Goal: Information Seeking & Learning: Learn about a topic

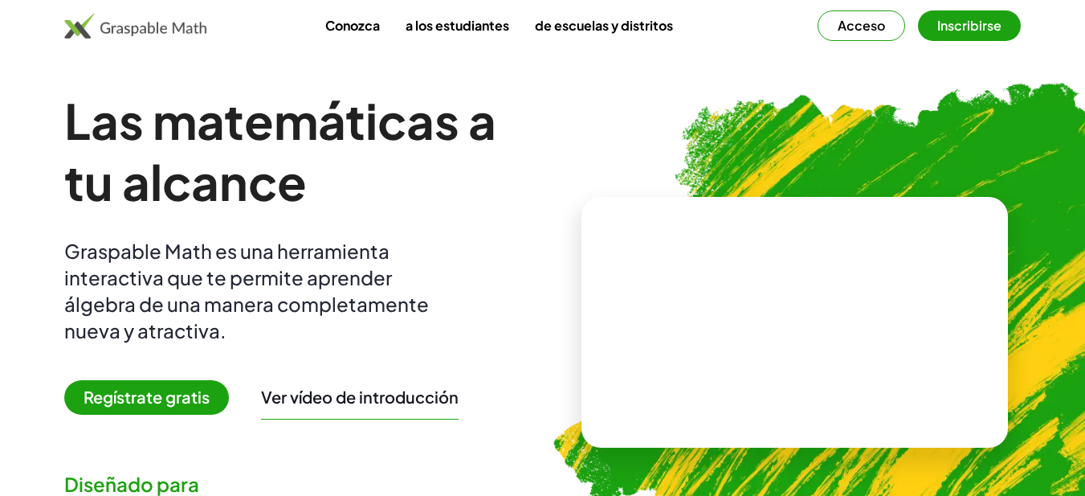
click at [565, 164] on img at bounding box center [876, 315] width 706 height 595
click at [869, 31] on font "Acceso" at bounding box center [861, 25] width 47 height 17
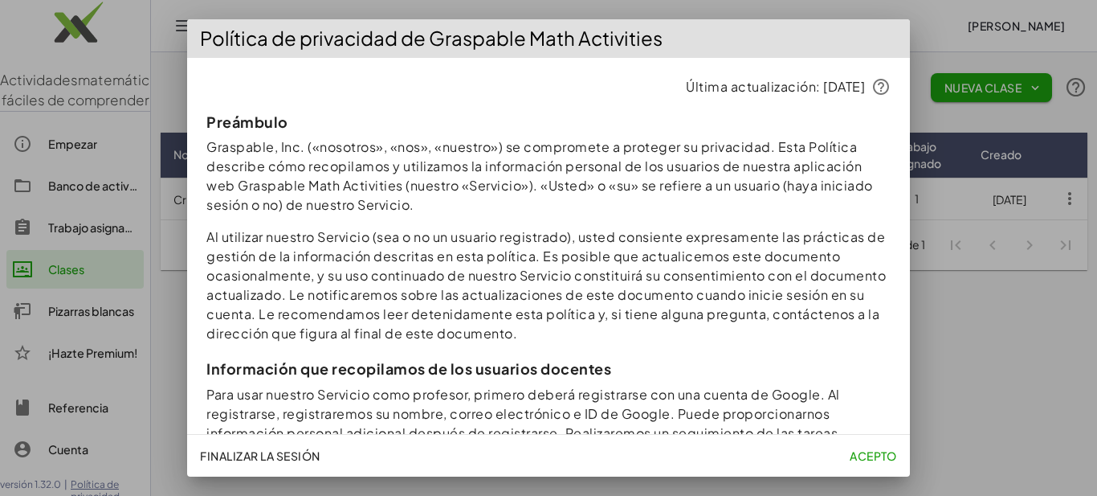
click at [861, 454] on font "Acepto" at bounding box center [873, 455] width 47 height 14
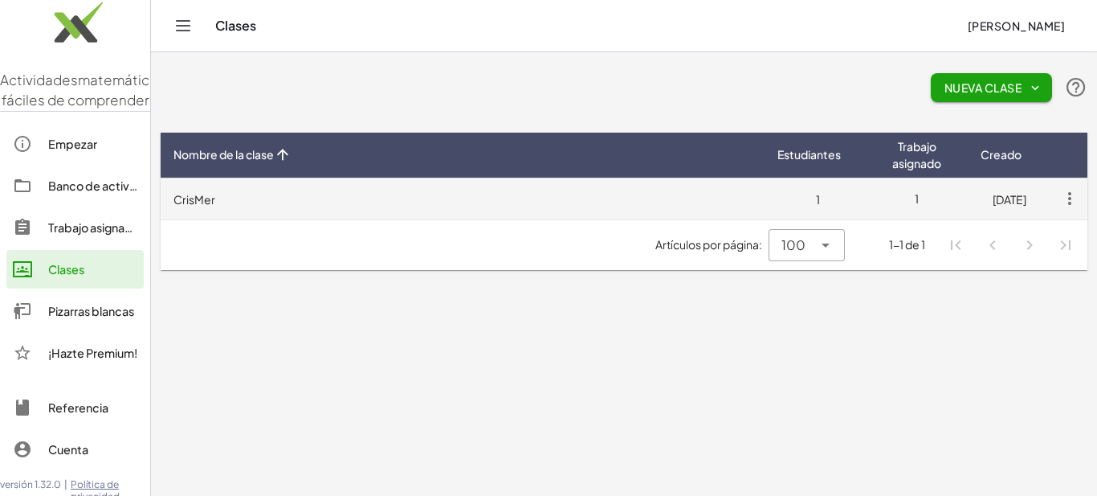
click at [423, 204] on td "CrisMer" at bounding box center [463, 199] width 604 height 42
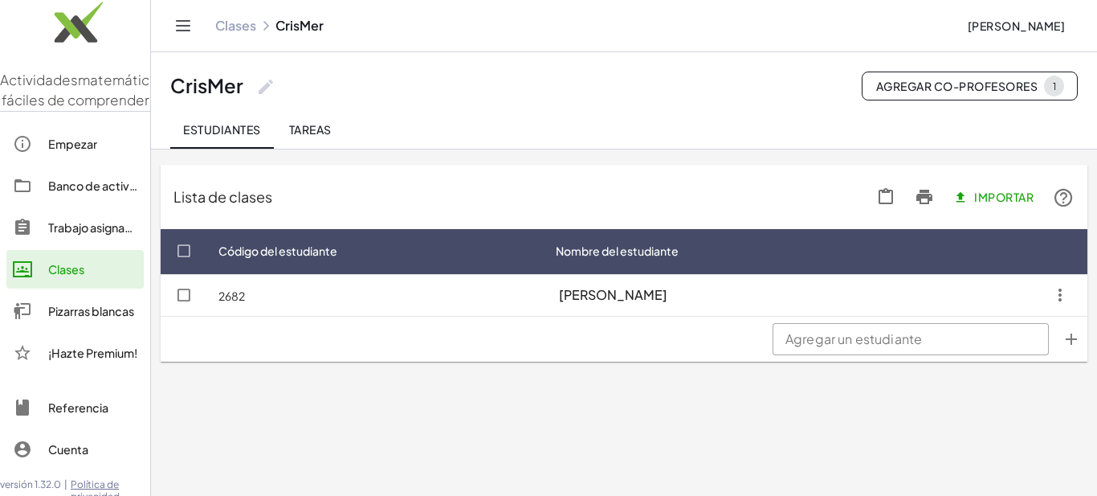
click at [331, 138] on button "Tareas" at bounding box center [310, 129] width 72 height 39
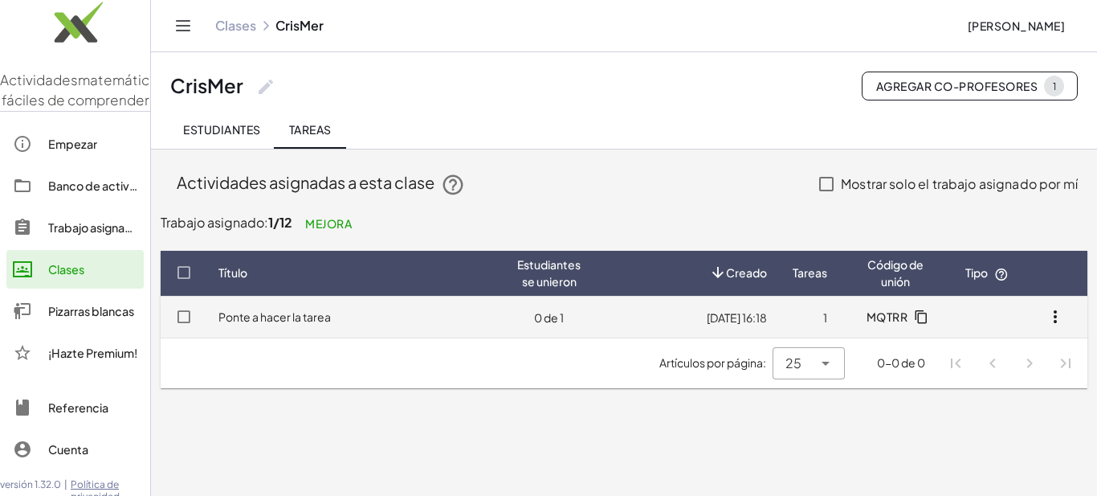
click at [635, 328] on td "11/08/24, 16:18" at bounding box center [687, 317] width 186 height 42
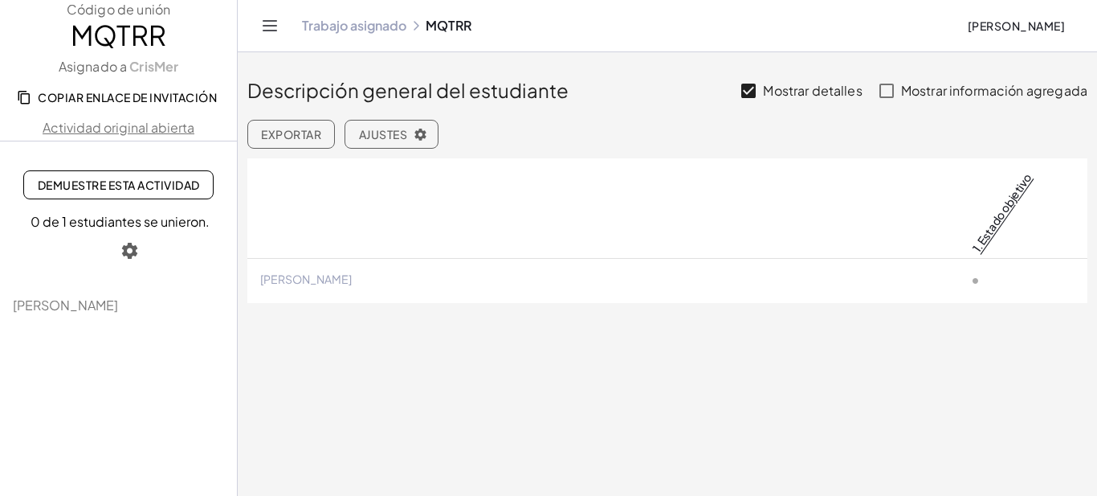
click at [266, 28] on icon "Cambiar navegación" at bounding box center [269, 25] width 19 height 19
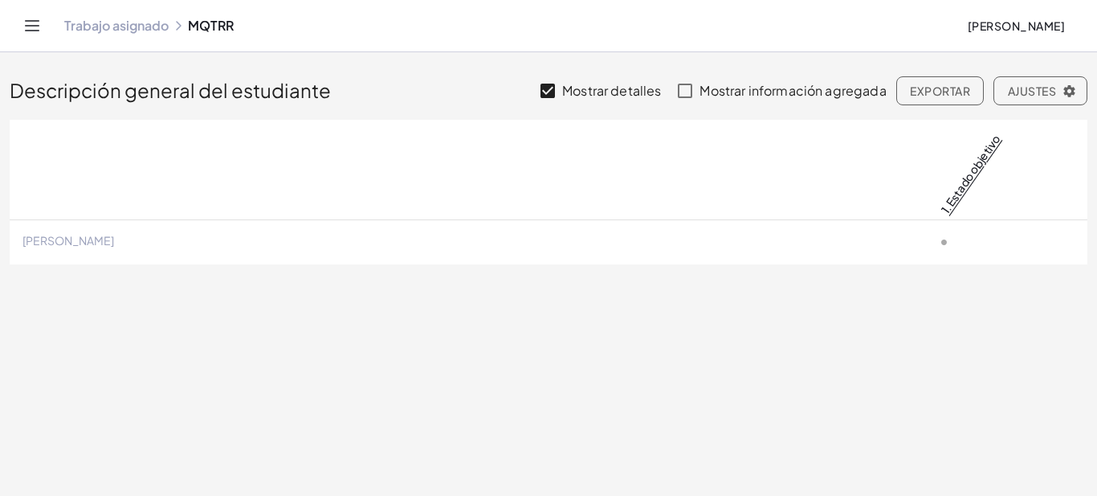
click at [33, 27] on icon "Cambiar navegación" at bounding box center [31, 25] width 19 height 19
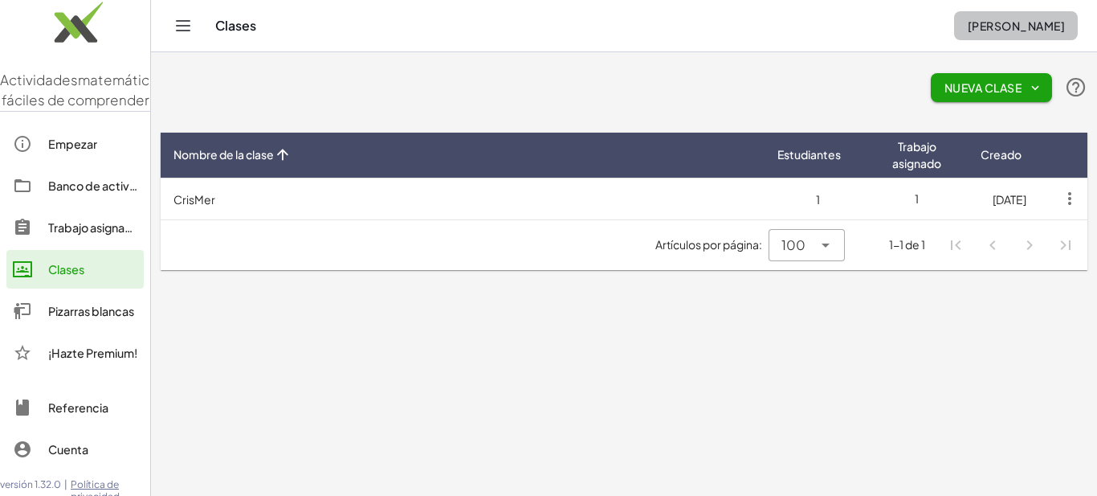
click at [984, 35] on button "[PERSON_NAME]" at bounding box center [1016, 25] width 124 height 29
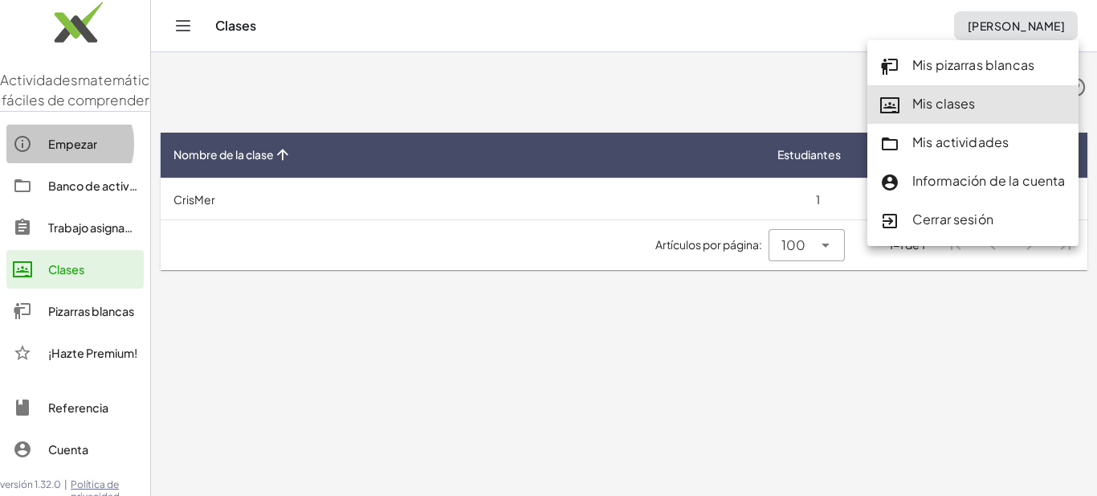
click at [77, 151] on font "Empezar" at bounding box center [72, 144] width 49 height 14
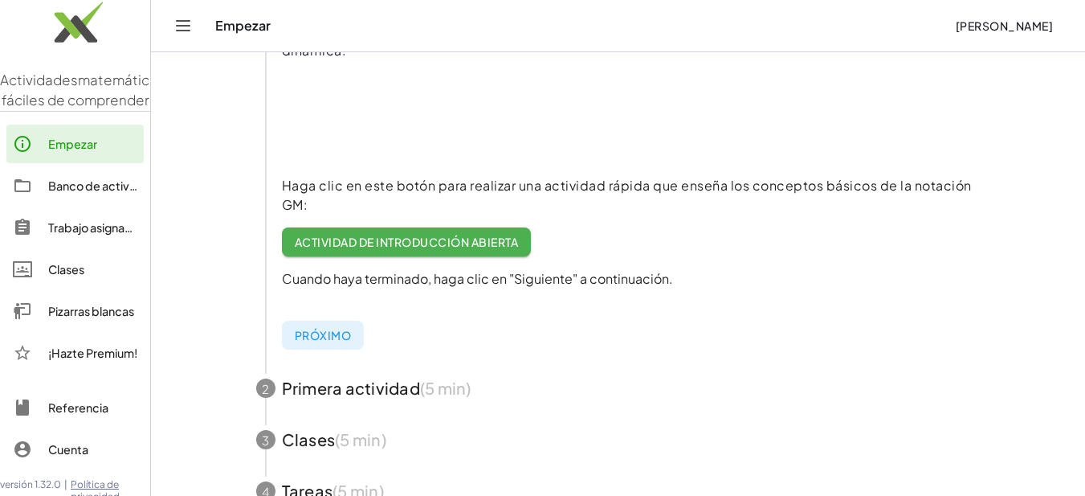
click at [189, 31] on icon "Cambiar navegación" at bounding box center [184, 26] width 14 height 10
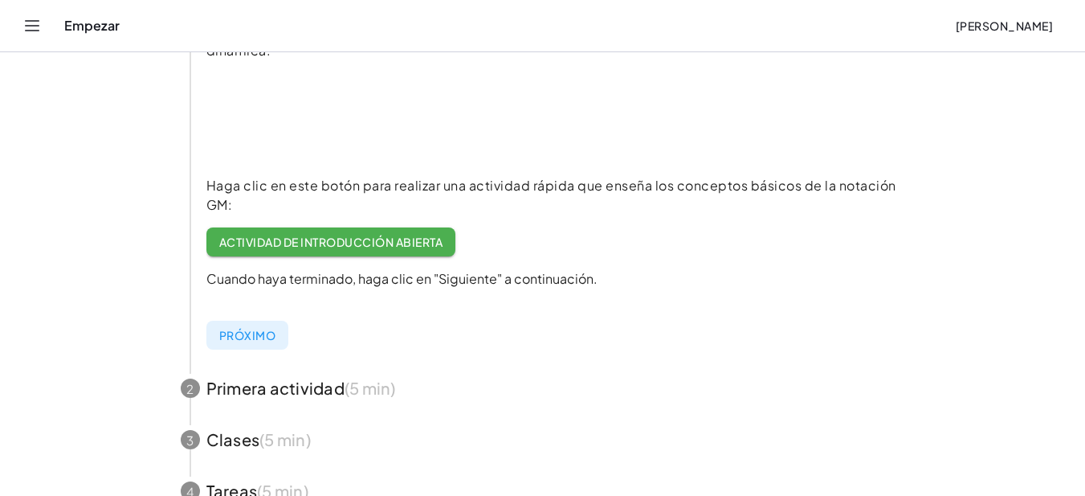
click at [39, 31] on icon "Cambiar navegación" at bounding box center [33, 26] width 14 height 10
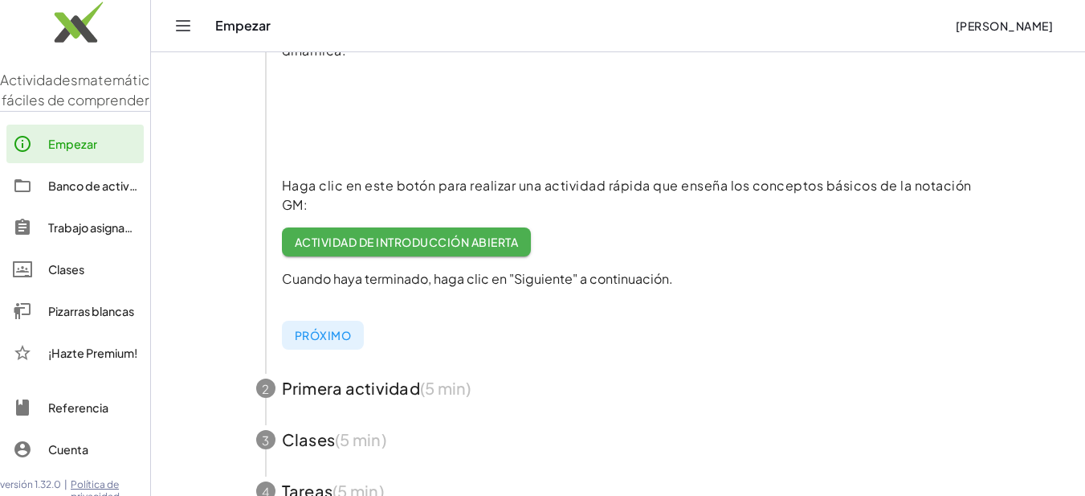
click at [59, 22] on img at bounding box center [75, 26] width 150 height 68
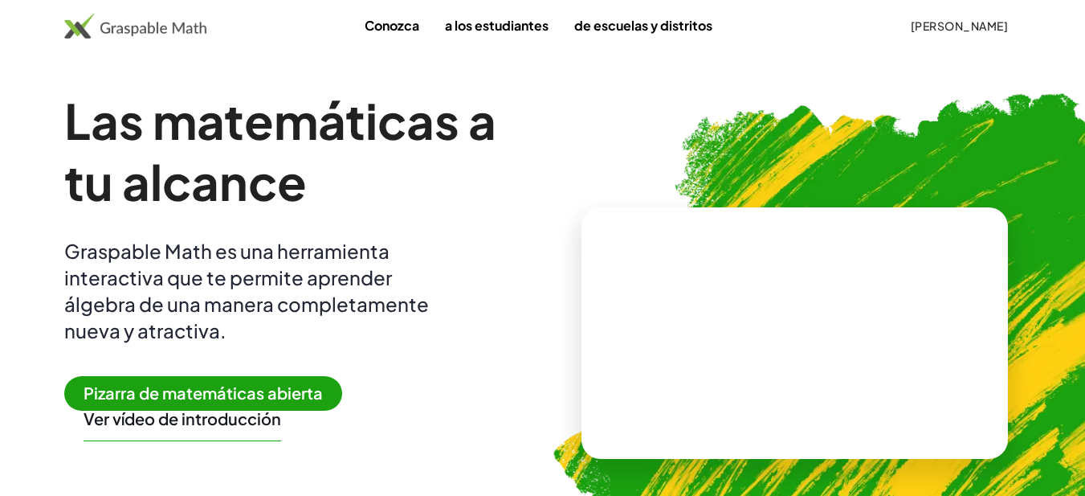
click at [394, 31] on link "Conozca" at bounding box center [392, 25] width 80 height 30
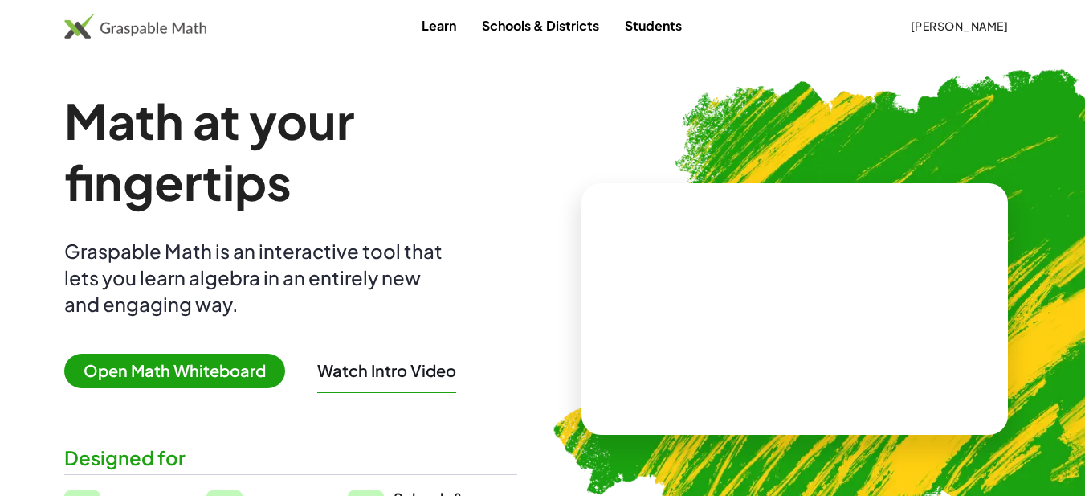
click at [400, 137] on h1 "Math at your fingertips" at bounding box center [290, 151] width 453 height 122
click at [191, 374] on span "Open Math Whiteboard" at bounding box center [174, 370] width 221 height 35
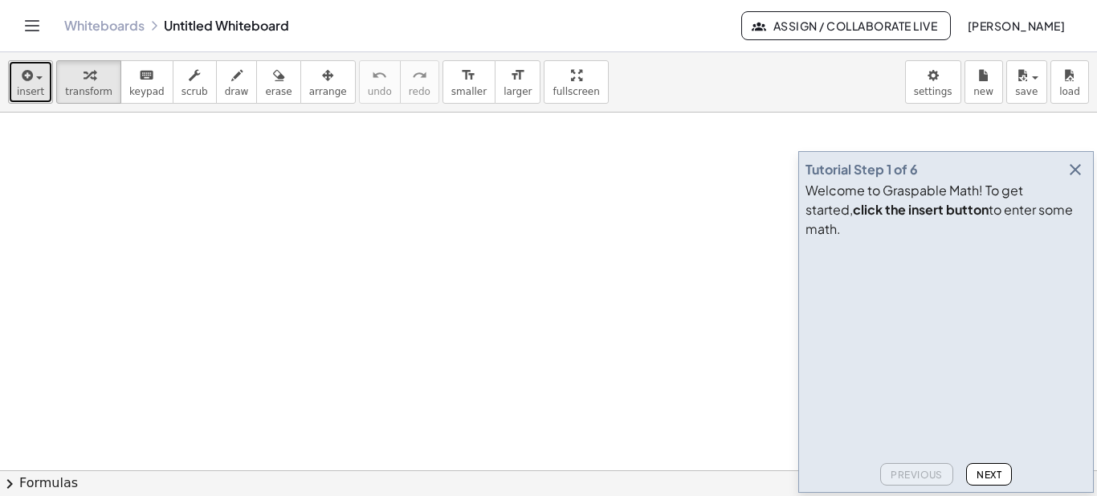
click at [35, 86] on span "insert" at bounding box center [30, 91] width 27 height 11
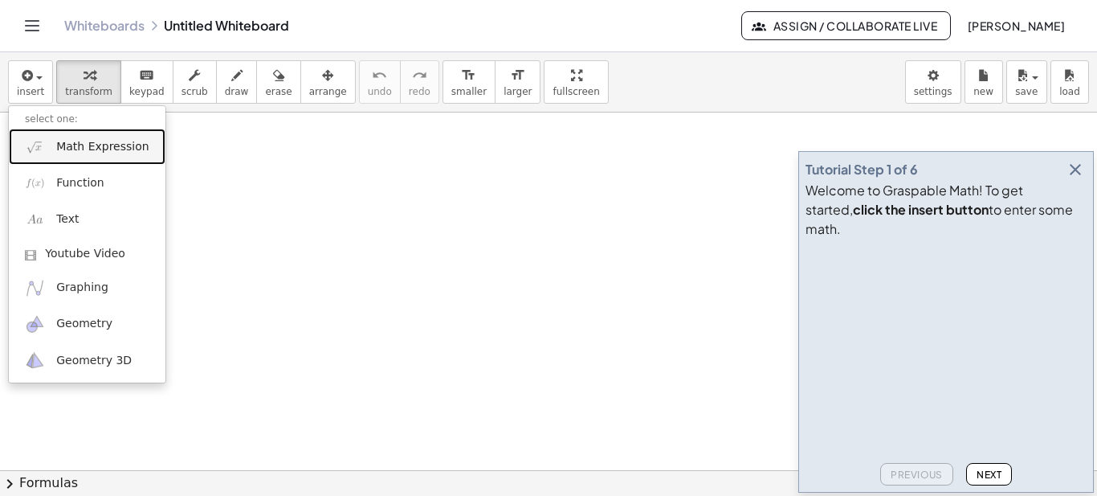
click at [103, 153] on span "Math Expression" at bounding box center [102, 147] width 92 height 16
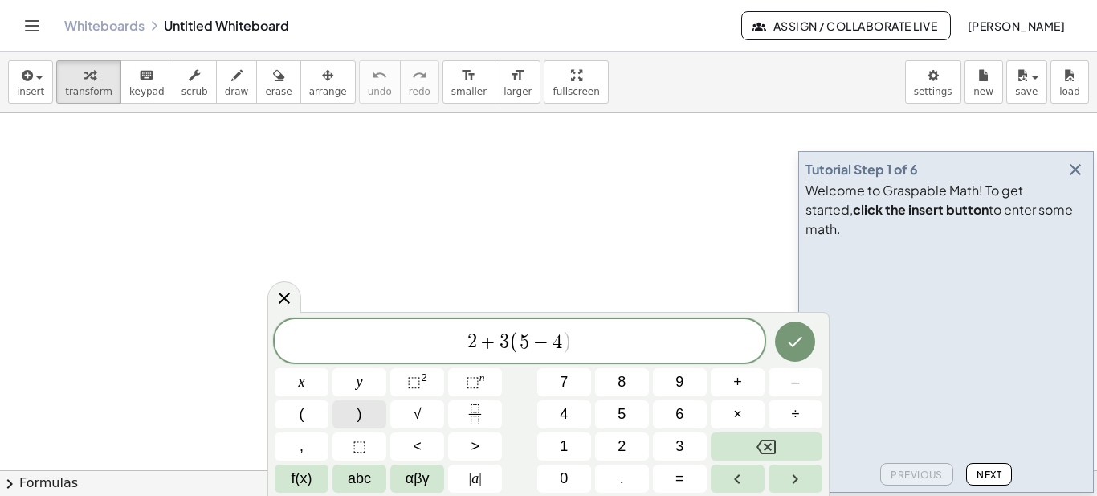
click at [363, 414] on button ")" at bounding box center [360, 414] width 54 height 28
click at [413, 379] on span "⬚" at bounding box center [414, 381] width 14 height 16
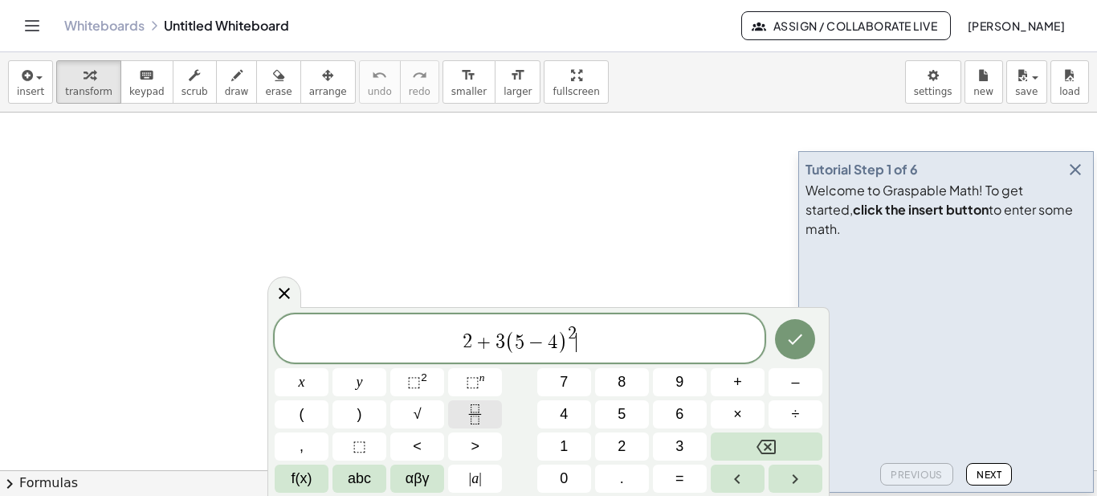
click at [484, 420] on icon "Fraction" at bounding box center [475, 414] width 20 height 20
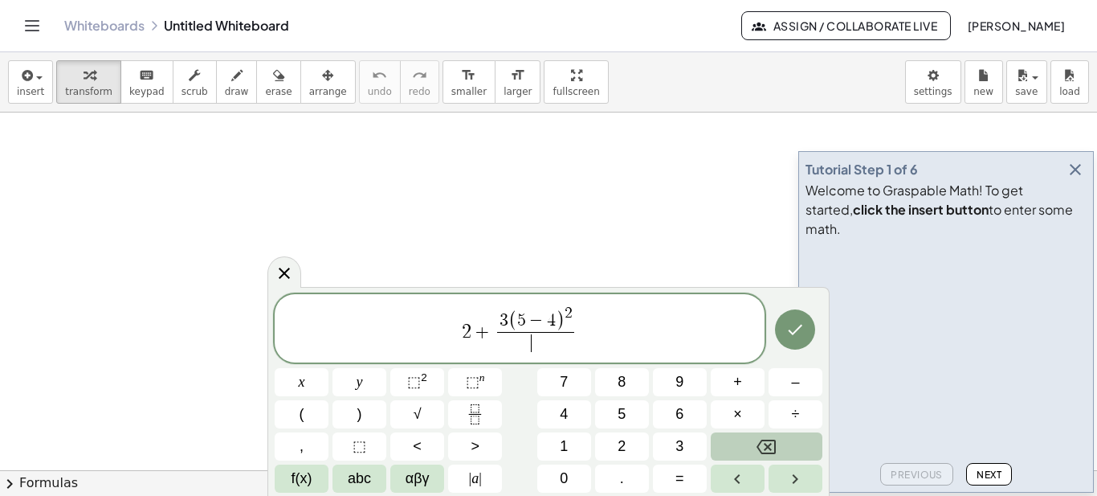
click at [745, 439] on button "Backspace" at bounding box center [767, 446] width 112 height 28
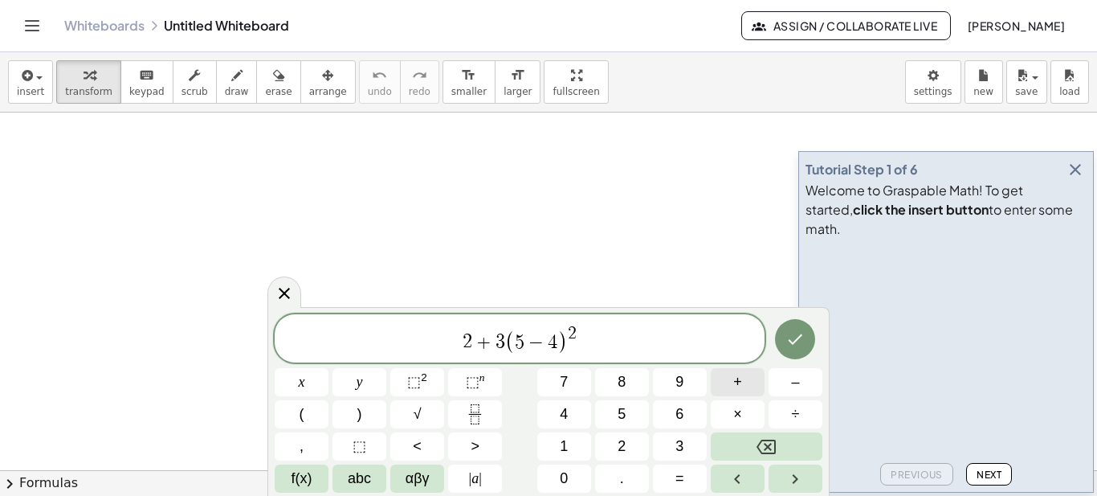
click at [749, 383] on button "+" at bounding box center [738, 382] width 54 height 28
click at [774, 451] on icon "Backspace" at bounding box center [766, 446] width 19 height 19
click at [794, 419] on span "÷" at bounding box center [796, 414] width 8 height 22
click at [582, 446] on button "1" at bounding box center [564, 446] width 54 height 28
click at [575, 474] on button "0" at bounding box center [564, 478] width 54 height 28
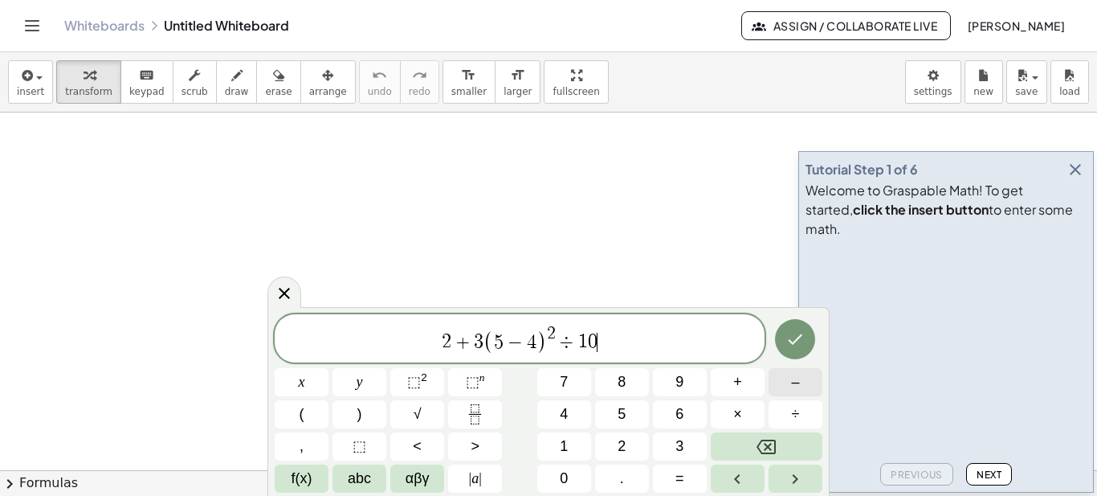
click at [785, 386] on button "–" at bounding box center [796, 382] width 54 height 28
click at [690, 446] on button "3" at bounding box center [680, 446] width 54 height 28
click at [425, 390] on span "⬚ 2" at bounding box center [417, 382] width 20 height 22
click at [748, 474] on button "Left arrow" at bounding box center [738, 478] width 54 height 28
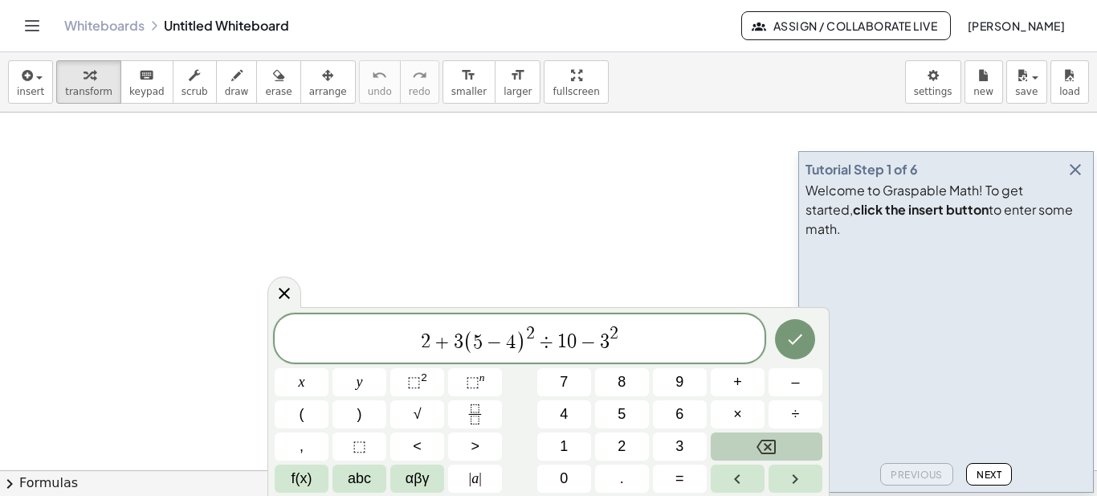
click at [756, 453] on button "Backspace" at bounding box center [767, 446] width 112 height 28
click at [700, 443] on button "3" at bounding box center [680, 446] width 54 height 28
click at [750, 448] on button "Backspace" at bounding box center [767, 446] width 112 height 28
click at [631, 451] on button "2" at bounding box center [622, 446] width 54 height 28
click at [782, 476] on button "Right arrow" at bounding box center [796, 478] width 54 height 28
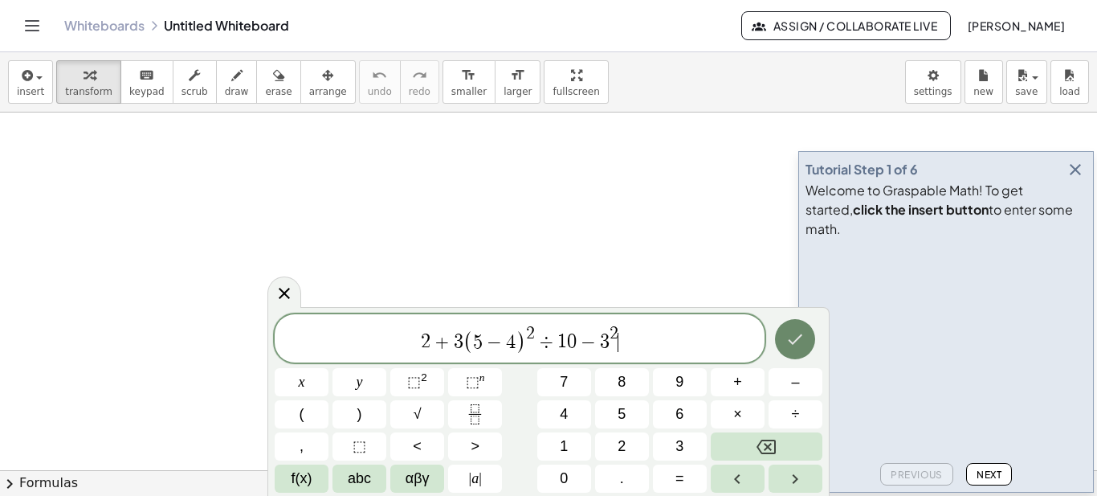
click at [791, 349] on button "Done" at bounding box center [795, 339] width 40 height 40
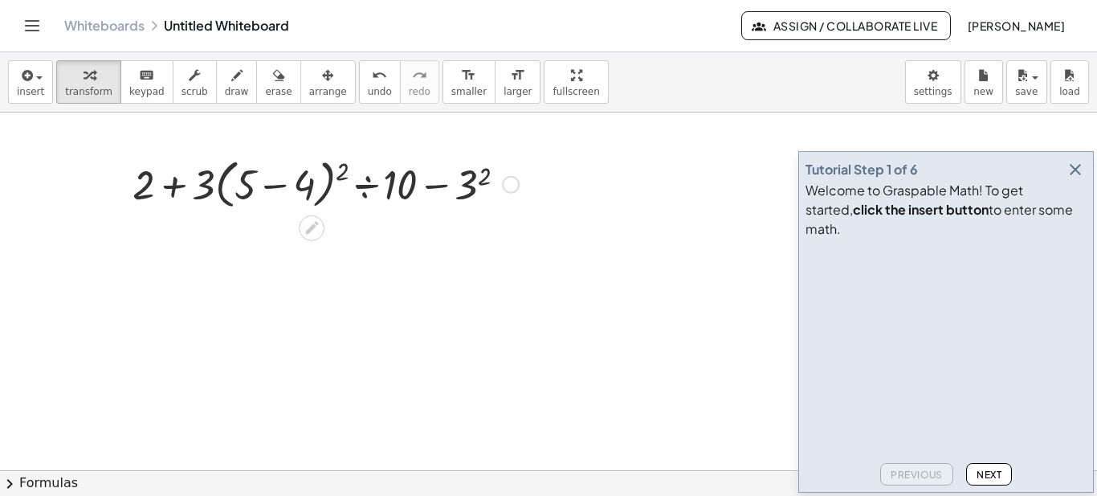
click at [279, 187] on div at bounding box center [325, 183] width 402 height 61
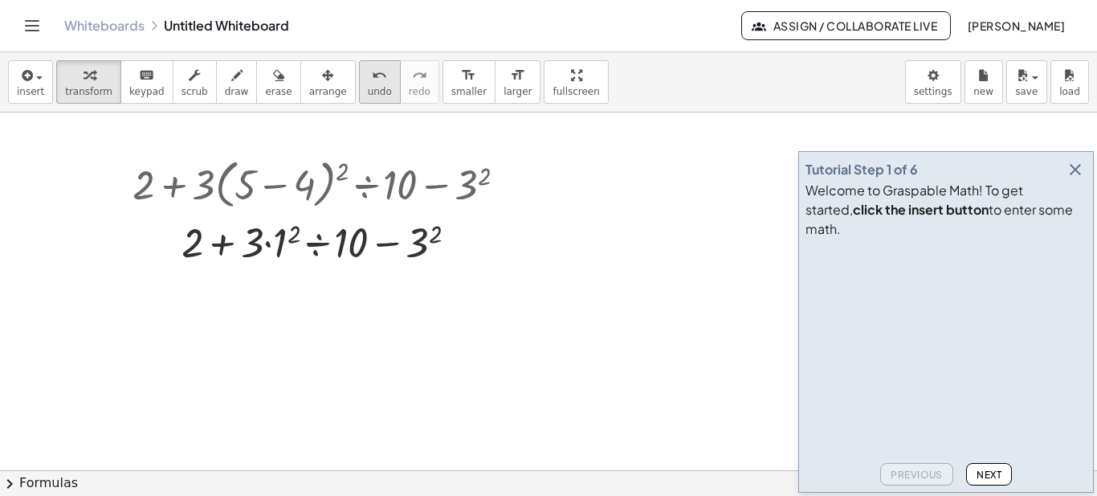
click at [372, 82] on icon "undo" at bounding box center [379, 75] width 15 height 19
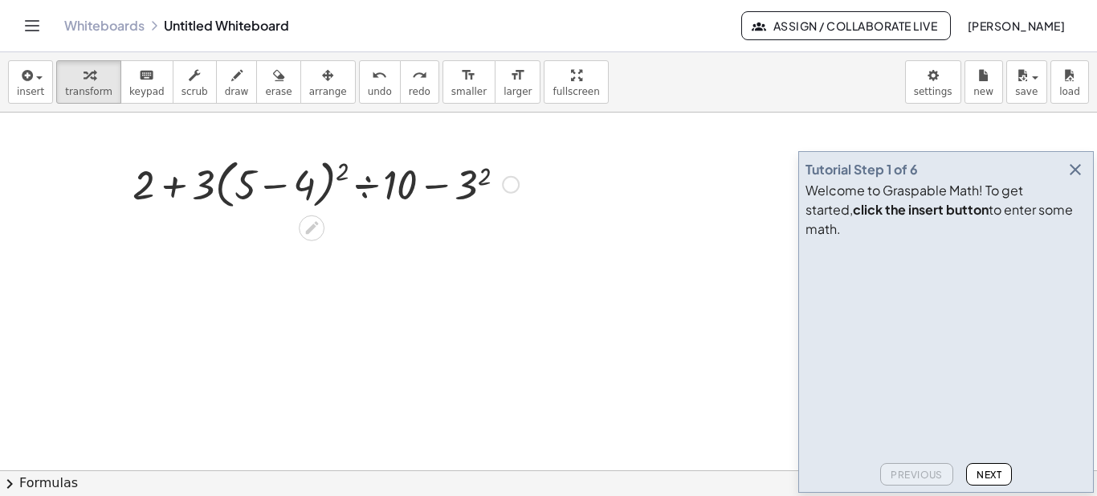
click at [292, 183] on div at bounding box center [325, 183] width 402 height 61
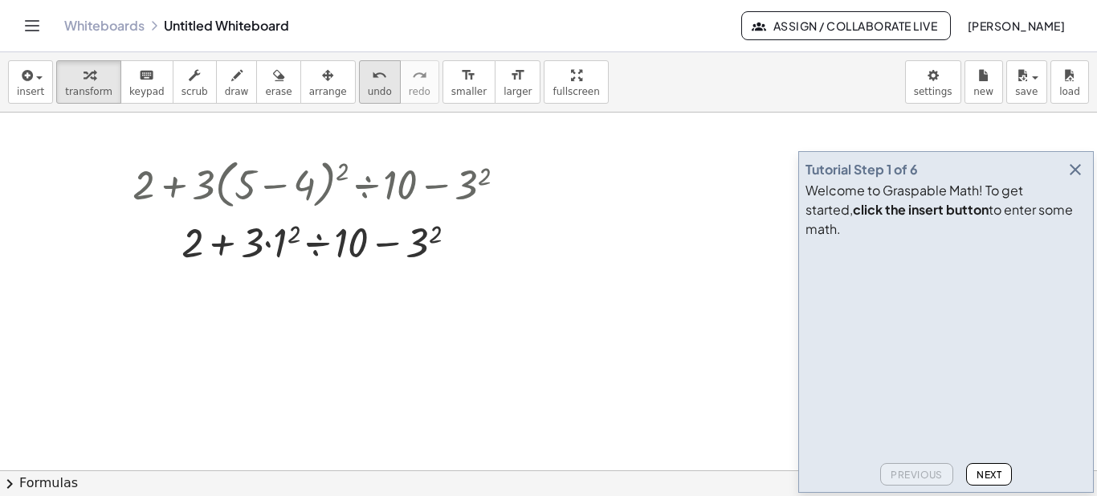
click at [368, 97] on span "undo" at bounding box center [380, 91] width 24 height 11
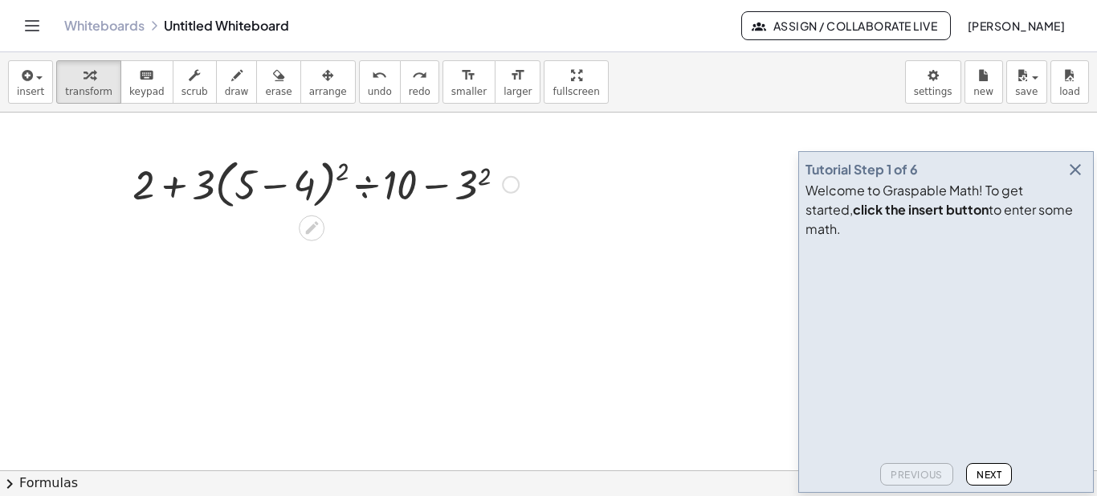
click at [287, 182] on div at bounding box center [325, 183] width 402 height 61
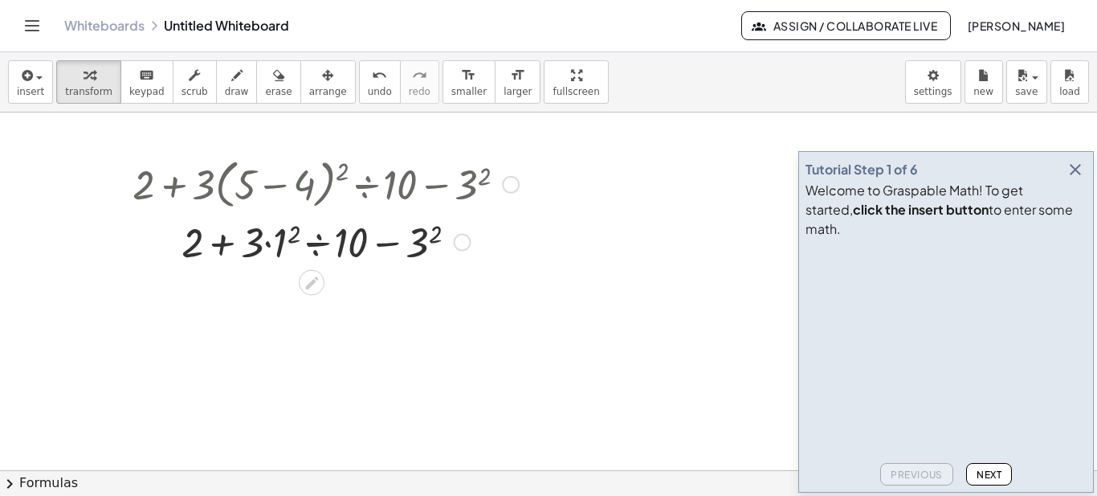
click at [292, 231] on div at bounding box center [325, 241] width 402 height 55
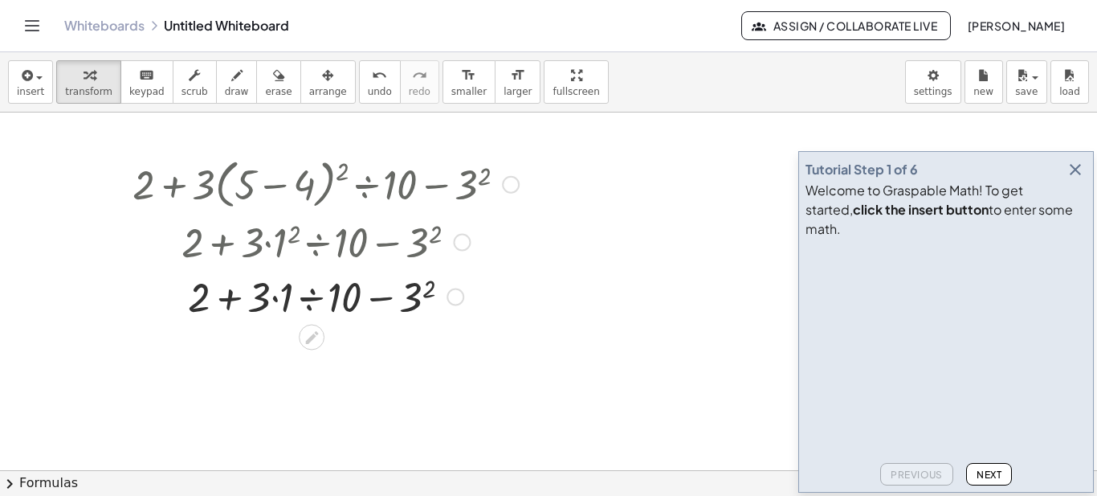
click at [430, 288] on div at bounding box center [325, 295] width 402 height 55
click at [286, 300] on div at bounding box center [325, 295] width 402 height 55
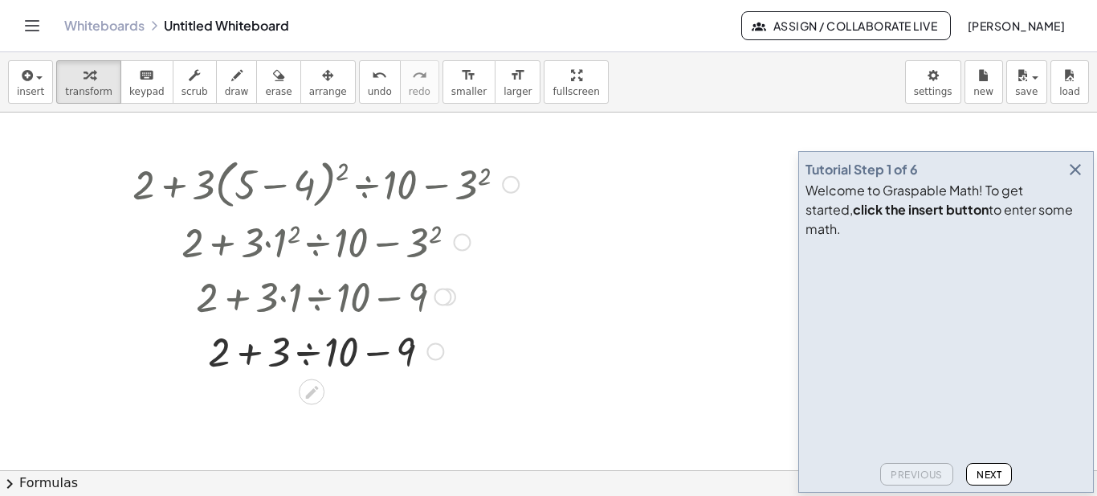
click at [308, 354] on div at bounding box center [325, 350] width 402 height 55
click at [312, 355] on div at bounding box center [325, 350] width 402 height 55
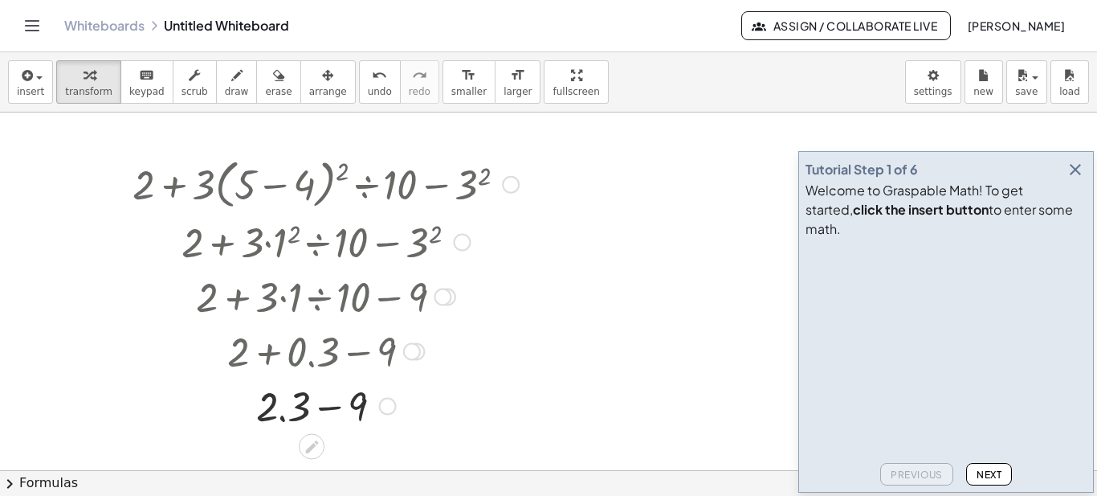
click at [322, 412] on div at bounding box center [325, 405] width 402 height 55
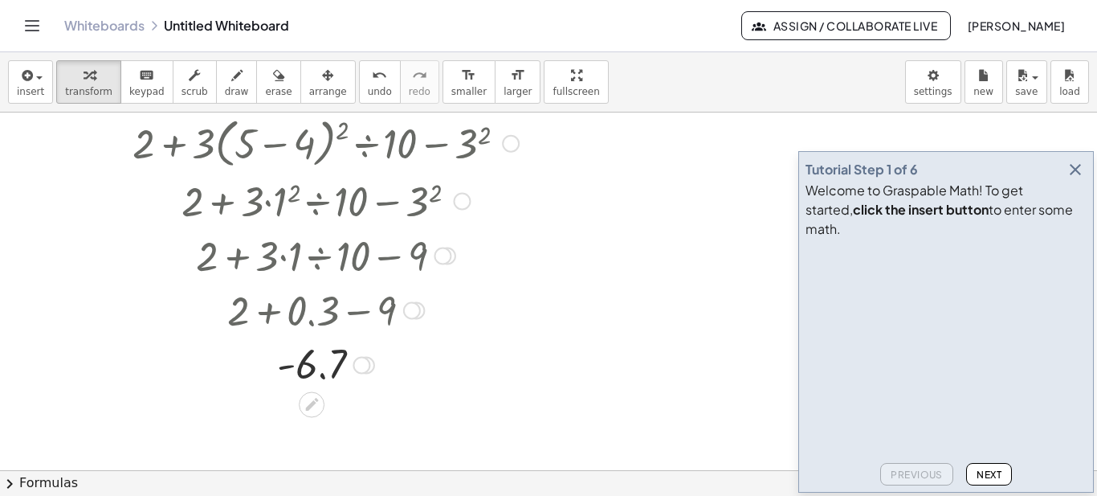
scroll to position [80, 0]
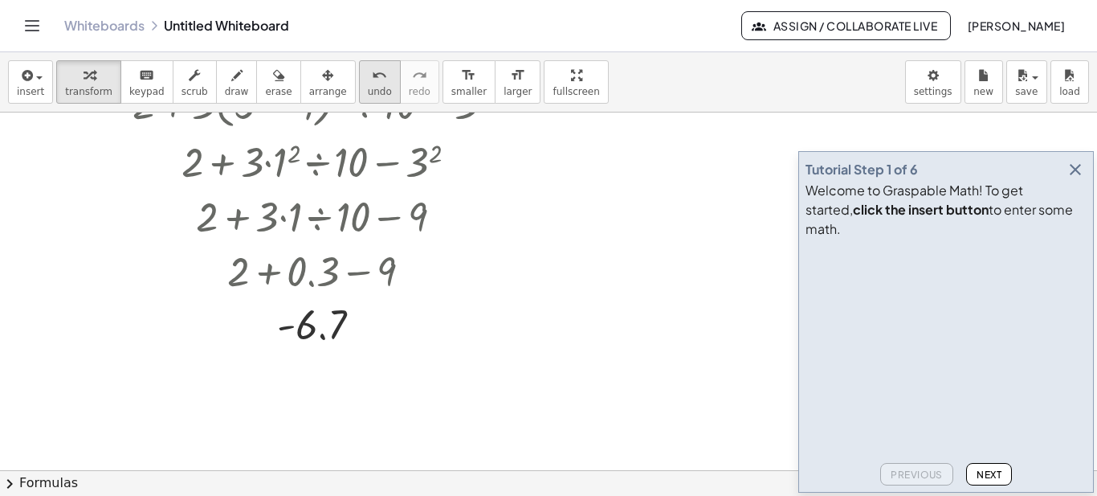
click at [359, 98] on button "undo undo" at bounding box center [380, 81] width 42 height 43
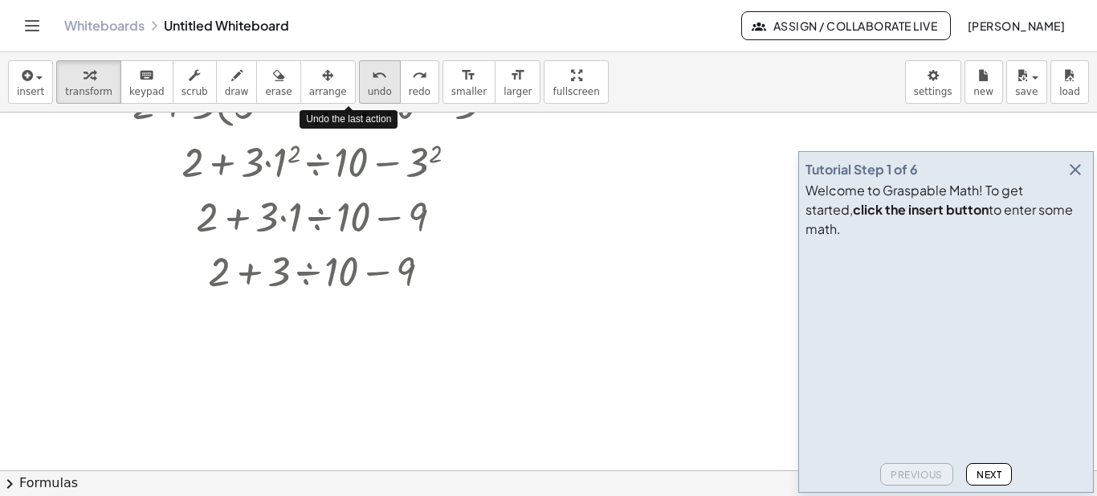
click at [359, 98] on button "undo undo" at bounding box center [380, 81] width 42 height 43
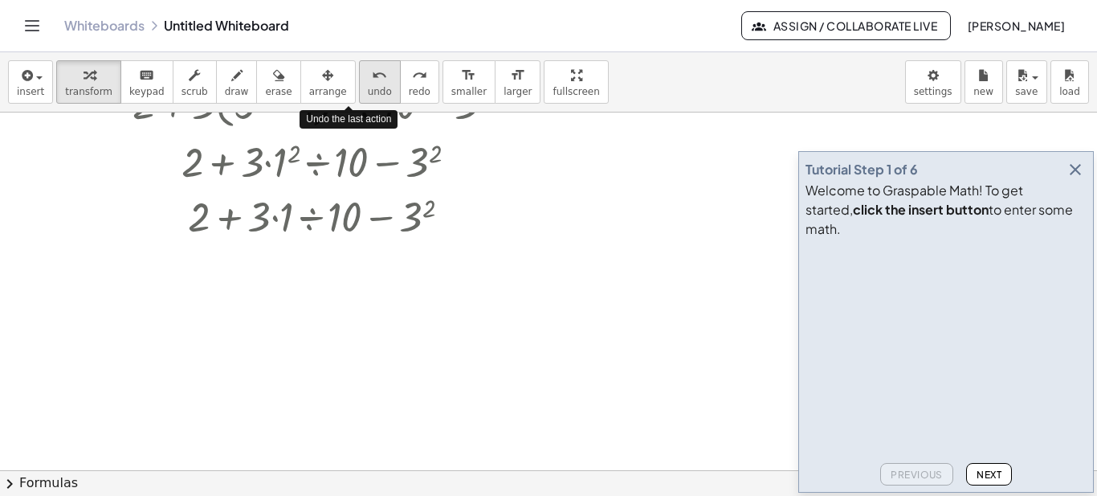
click at [359, 98] on button "undo undo" at bounding box center [380, 81] width 42 height 43
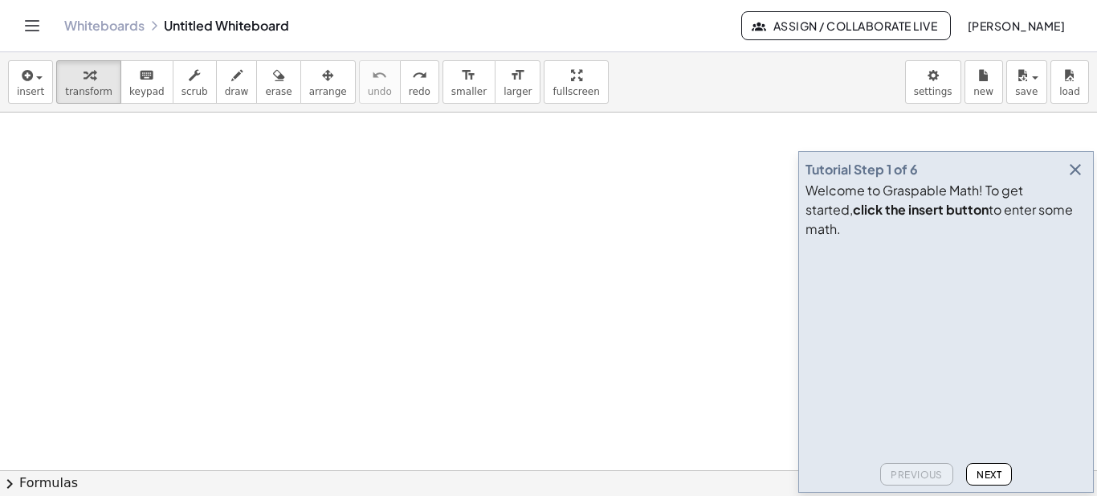
scroll to position [0, 0]
click at [400, 100] on button "redo redo" at bounding box center [419, 81] width 39 height 43
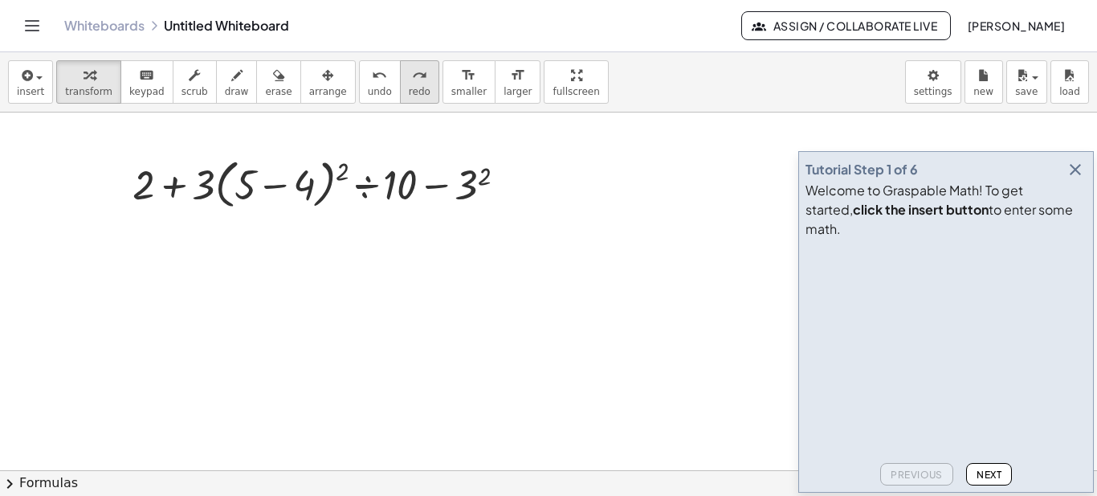
click at [409, 87] on span "redo" at bounding box center [420, 91] width 22 height 11
click at [412, 83] on icon "redo" at bounding box center [419, 75] width 15 height 19
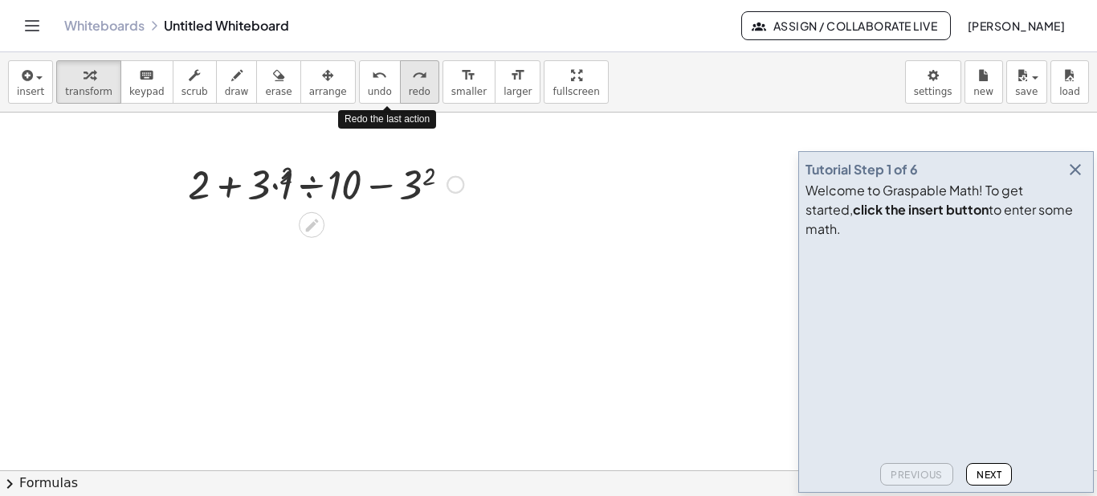
click at [412, 83] on icon "redo" at bounding box center [419, 75] width 15 height 19
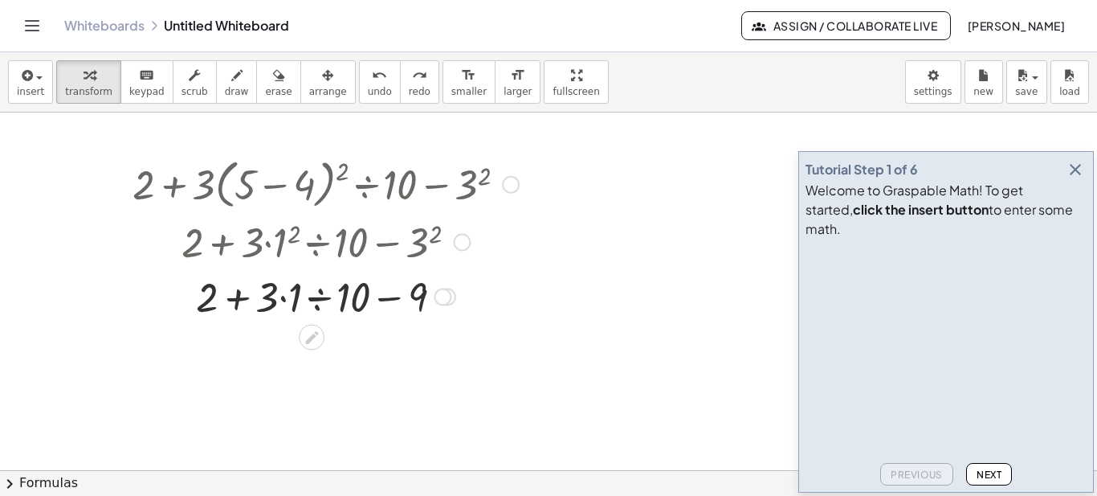
click at [245, 296] on div at bounding box center [325, 295] width 402 height 55
click at [239, 299] on div at bounding box center [325, 295] width 402 height 55
click at [368, 88] on span "undo" at bounding box center [380, 91] width 24 height 11
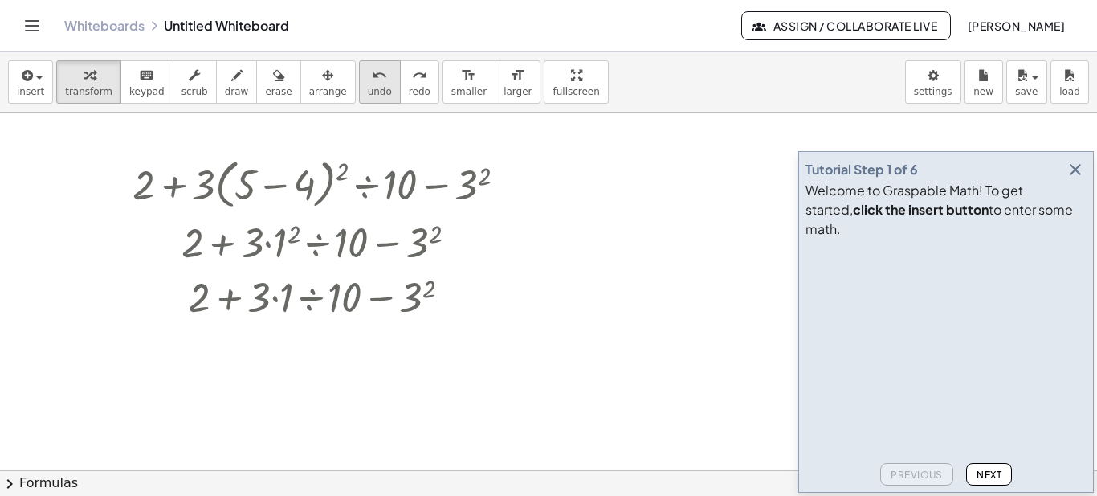
click at [368, 88] on span "undo" at bounding box center [380, 91] width 24 height 11
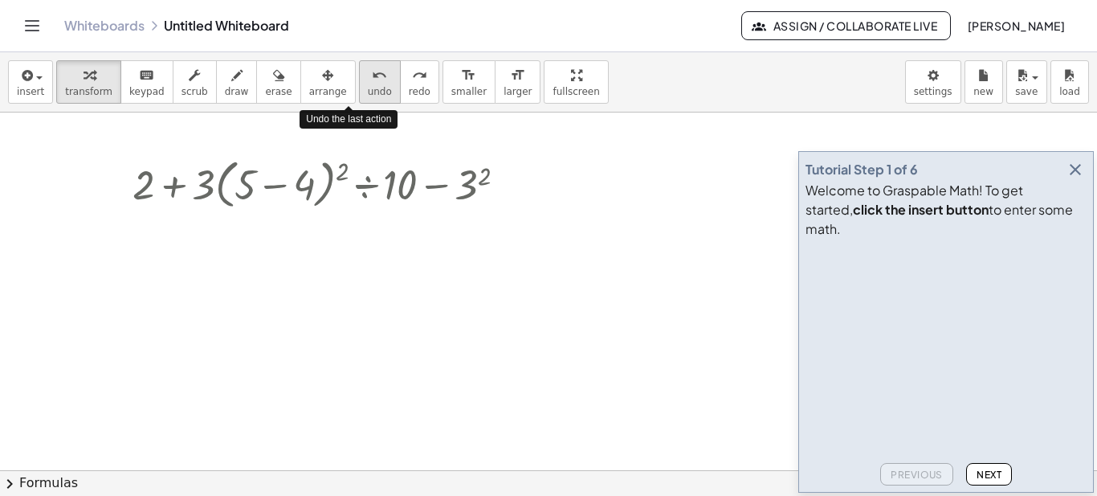
click at [368, 88] on span "undo" at bounding box center [380, 91] width 24 height 11
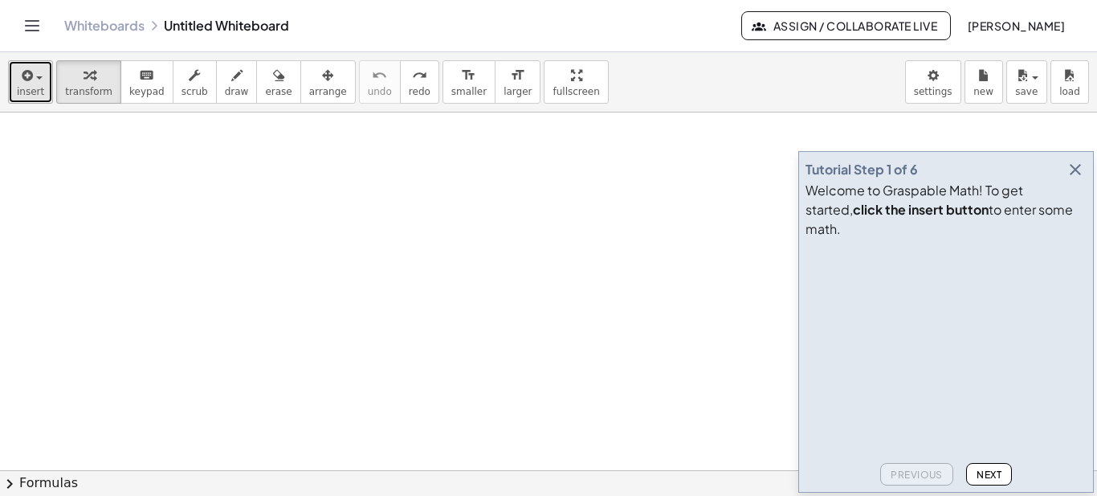
click at [26, 76] on icon "button" at bounding box center [25, 75] width 14 height 19
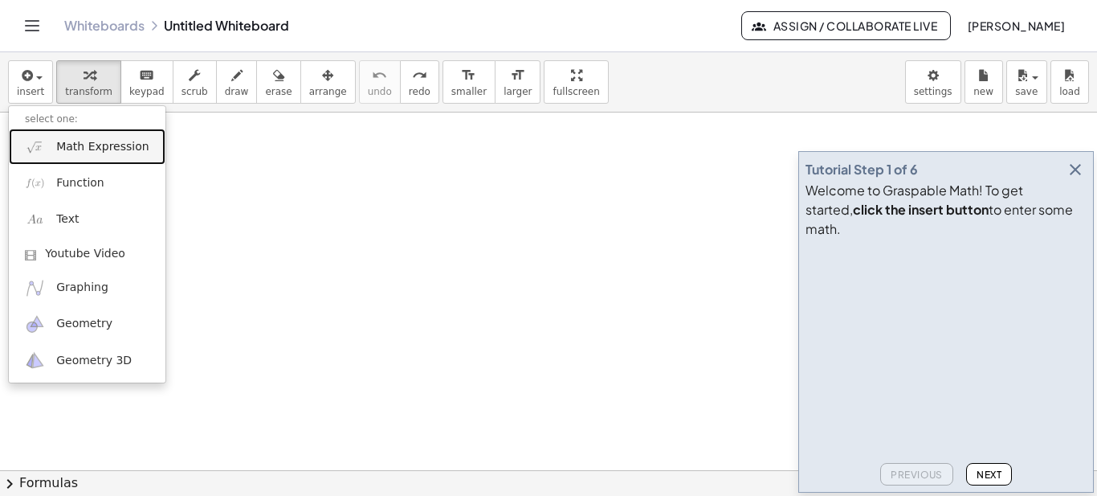
click at [122, 150] on span "Math Expression" at bounding box center [102, 147] width 92 height 16
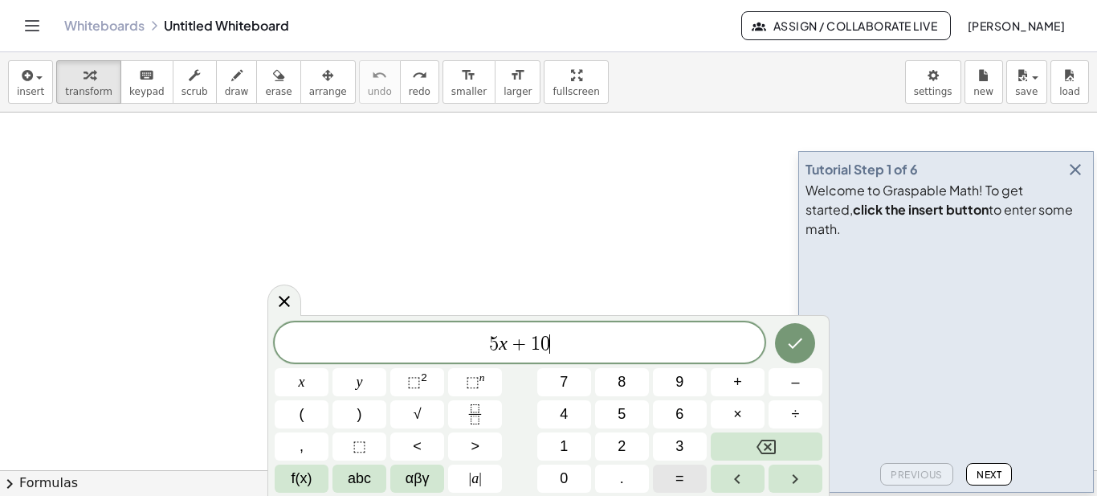
click at [661, 466] on button "=" at bounding box center [680, 478] width 54 height 28
click at [754, 402] on button "×" at bounding box center [738, 414] width 54 height 28
click at [733, 386] on span "+" at bounding box center [737, 382] width 9 height 22
click at [756, 452] on button "Backspace" at bounding box center [767, 446] width 112 height 28
click at [744, 385] on button "+" at bounding box center [738, 382] width 54 height 28
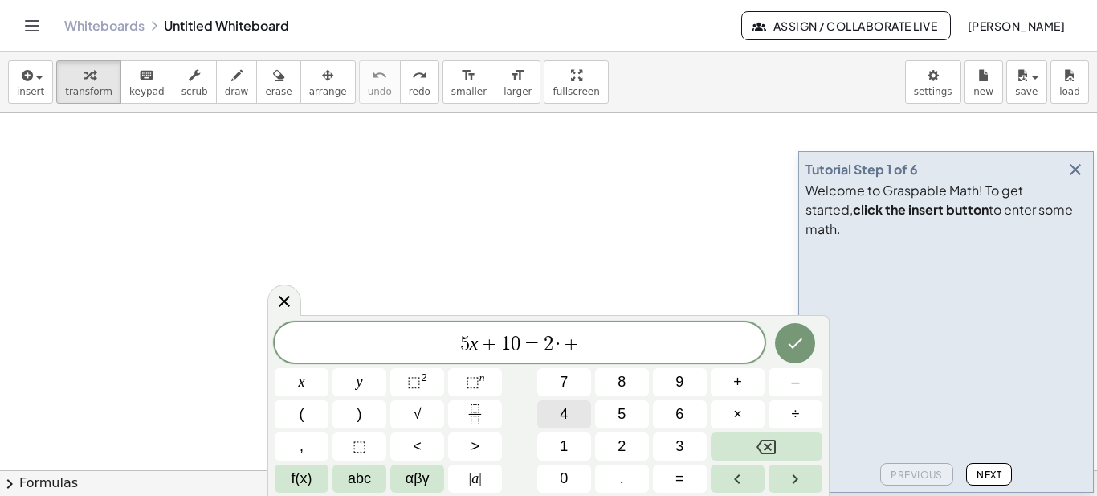
click at [583, 413] on button "4" at bounding box center [564, 414] width 54 height 28
click at [561, 471] on span "0" at bounding box center [564, 478] width 8 height 22
click at [802, 351] on icon "Done" at bounding box center [795, 342] width 19 height 19
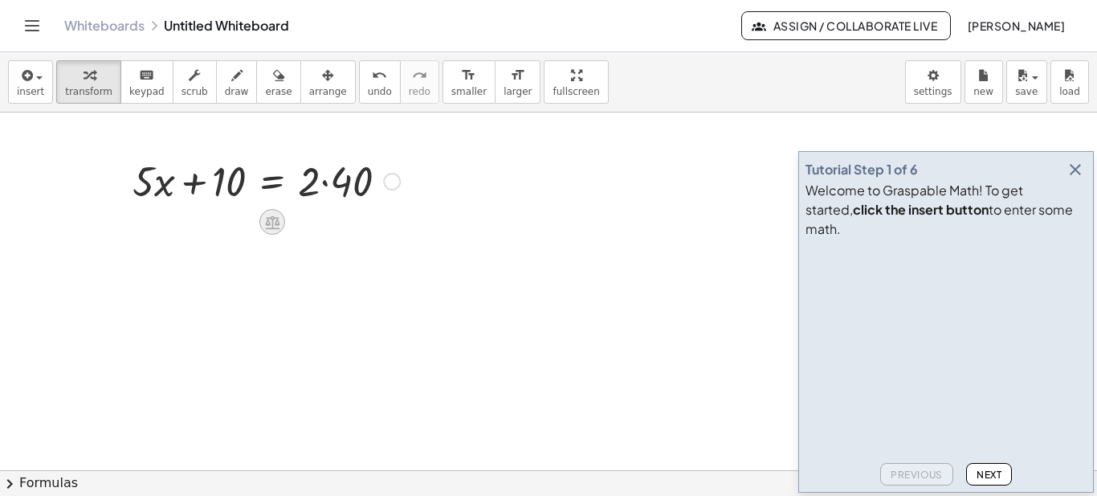
drag, startPoint x: 315, startPoint y: 179, endPoint x: 279, endPoint y: 229, distance: 61.5
click at [279, 229] on icon at bounding box center [272, 222] width 14 height 14
click at [331, 220] on icon at bounding box center [336, 221] width 14 height 14
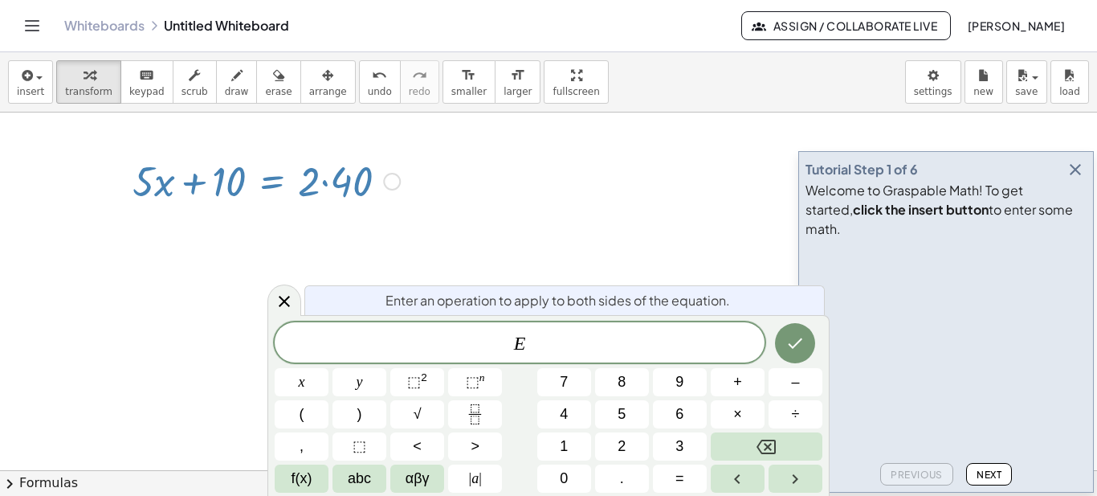
click at [340, 209] on div "+ · 5 · x + 10 = · 2 · 40" at bounding box center [260, 180] width 304 height 63
click at [292, 302] on icon at bounding box center [284, 301] width 19 height 19
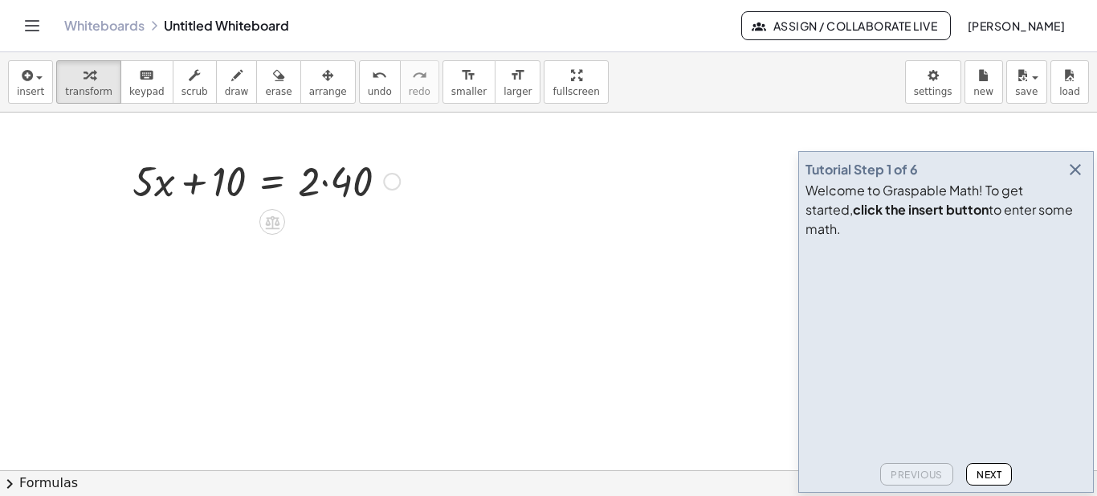
click at [390, 182] on div at bounding box center [392, 182] width 18 height 18
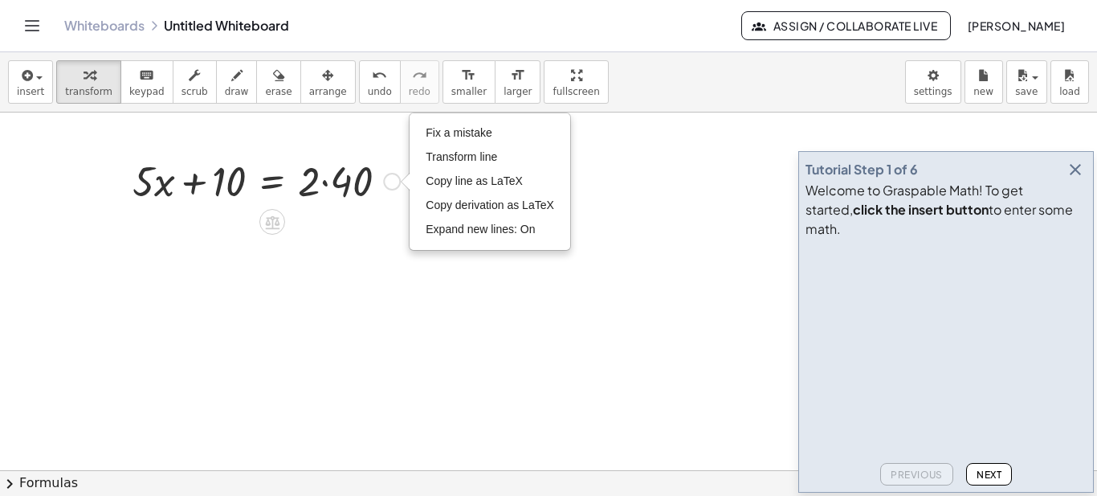
click at [280, 227] on icon at bounding box center [271, 222] width 17 height 17
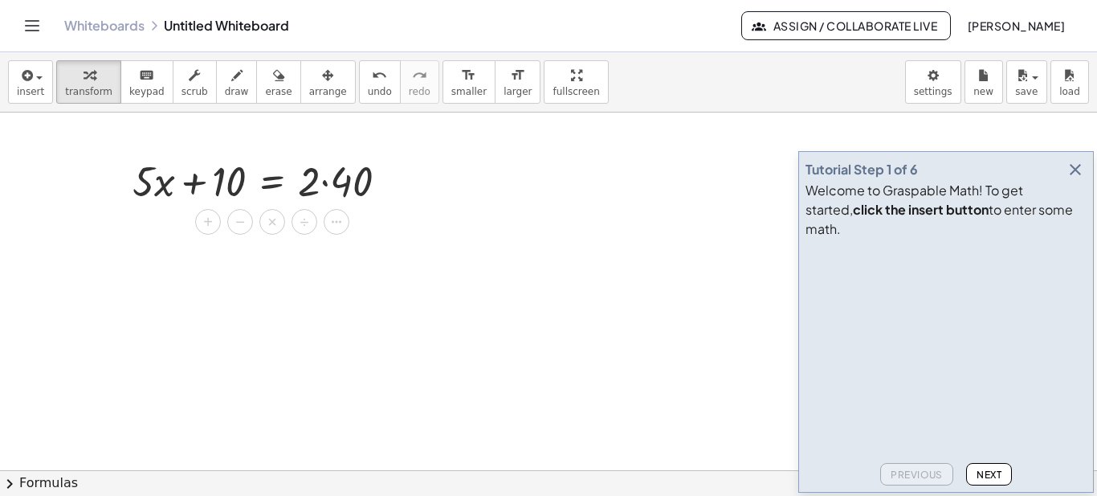
drag, startPoint x: 327, startPoint y: 270, endPoint x: 331, endPoint y: 263, distance: 8.3
click at [328, 270] on div at bounding box center [548, 469] width 1097 height 715
click at [345, 190] on div at bounding box center [266, 180] width 284 height 55
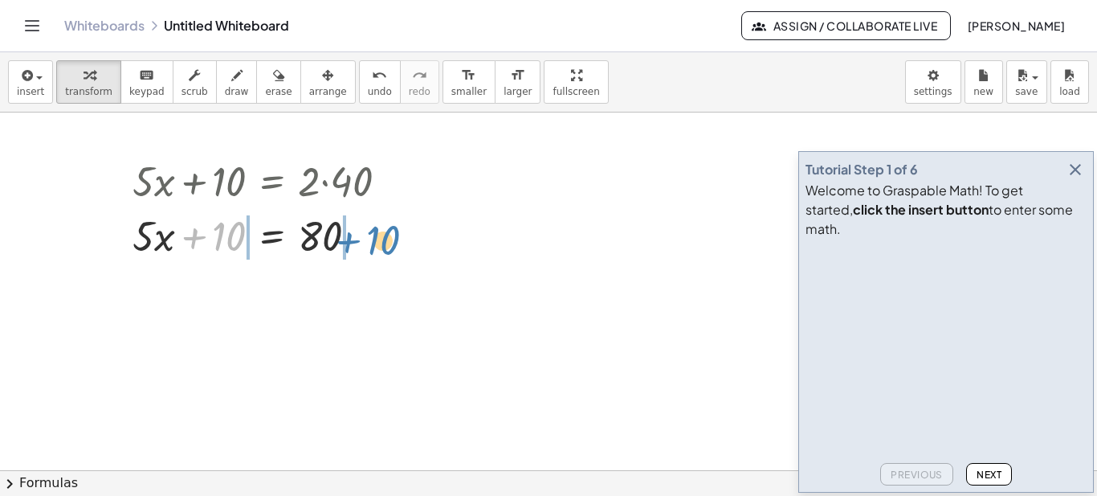
drag, startPoint x: 218, startPoint y: 239, endPoint x: 374, endPoint y: 243, distance: 156.7
click at [374, 243] on div at bounding box center [266, 234] width 284 height 55
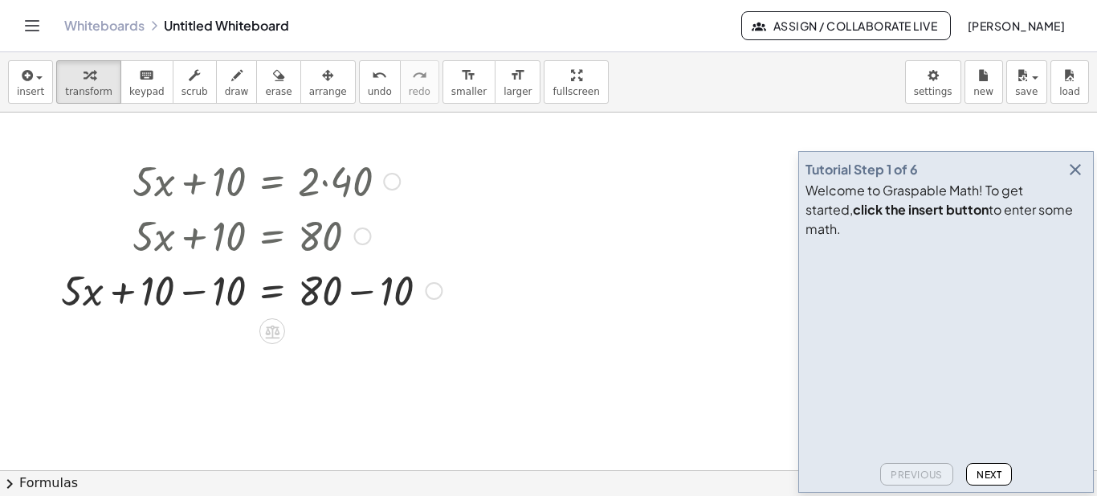
click at [211, 294] on div at bounding box center [251, 289] width 397 height 55
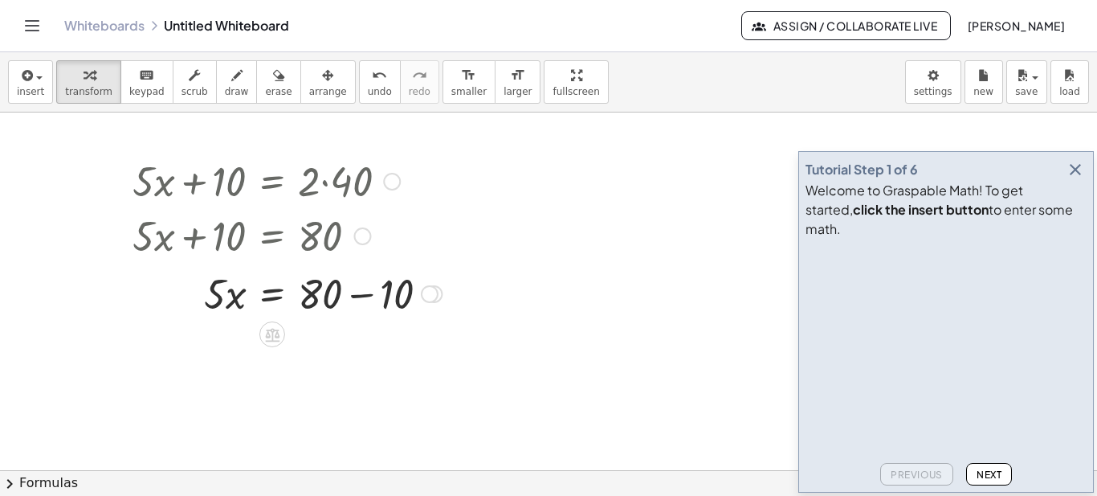
click at [345, 292] on div at bounding box center [251, 292] width 397 height 55
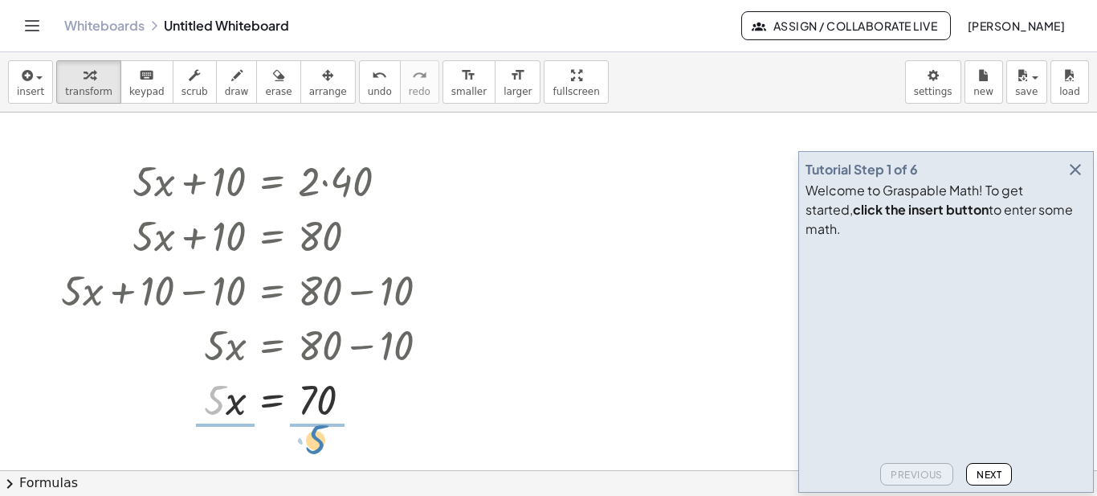
drag, startPoint x: 214, startPoint y: 396, endPoint x: 316, endPoint y: 434, distance: 108.8
click at [221, 402] on div at bounding box center [251, 398] width 397 height 80
click at [323, 400] on div at bounding box center [251, 398] width 397 height 80
click at [44, 84] on button "insert" at bounding box center [30, 81] width 45 height 43
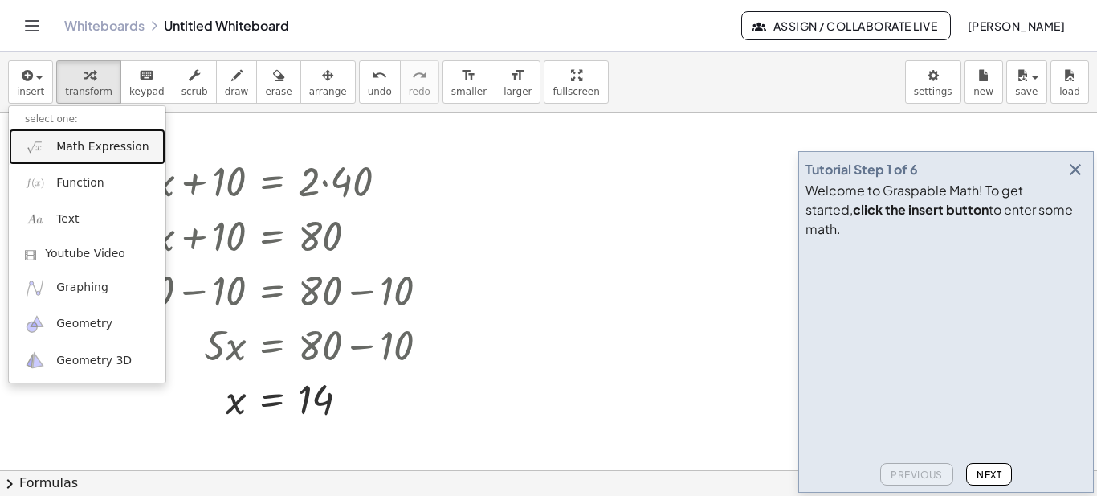
click at [96, 146] on span "Math Expression" at bounding box center [102, 147] width 92 height 16
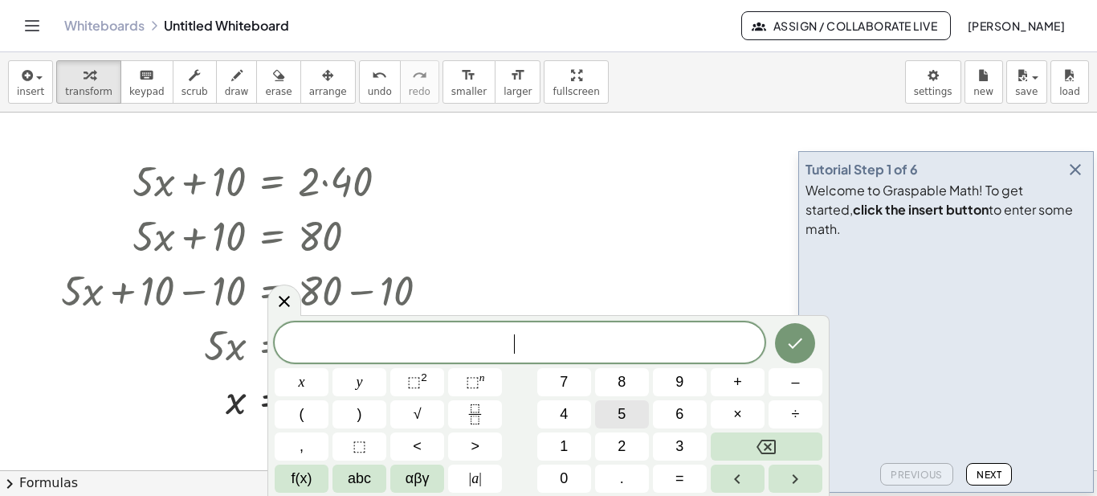
click at [639, 417] on button "5" at bounding box center [622, 414] width 54 height 28
click at [729, 414] on button "×" at bounding box center [738, 414] width 54 height 28
click at [765, 450] on icon "Backspace" at bounding box center [766, 446] width 19 height 14
click at [358, 479] on span "abc" at bounding box center [359, 478] width 23 height 22
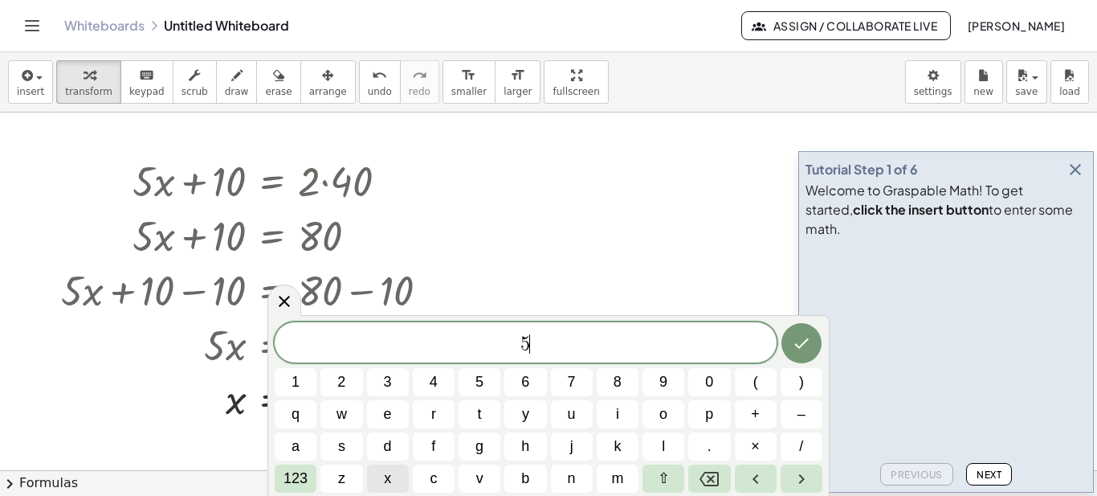
click at [379, 467] on button "x" at bounding box center [388, 478] width 42 height 28
click at [302, 480] on span "123" at bounding box center [296, 478] width 24 height 22
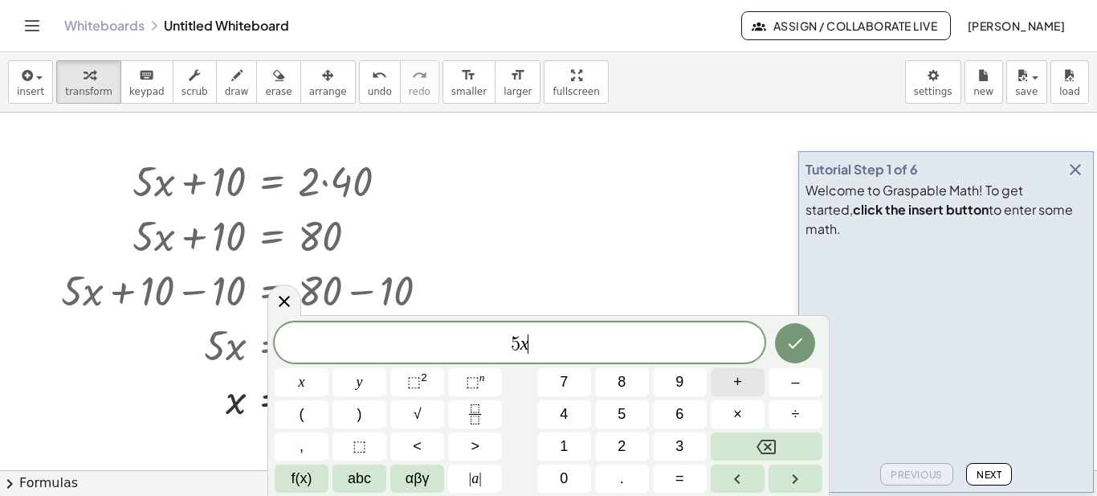
click at [738, 387] on span "+" at bounding box center [737, 382] width 9 height 22
click at [565, 439] on span "1" at bounding box center [564, 446] width 8 height 22
click at [575, 467] on button "0" at bounding box center [564, 478] width 54 height 28
click at [675, 477] on button "=" at bounding box center [680, 478] width 54 height 28
click at [632, 443] on button "2" at bounding box center [622, 446] width 54 height 28
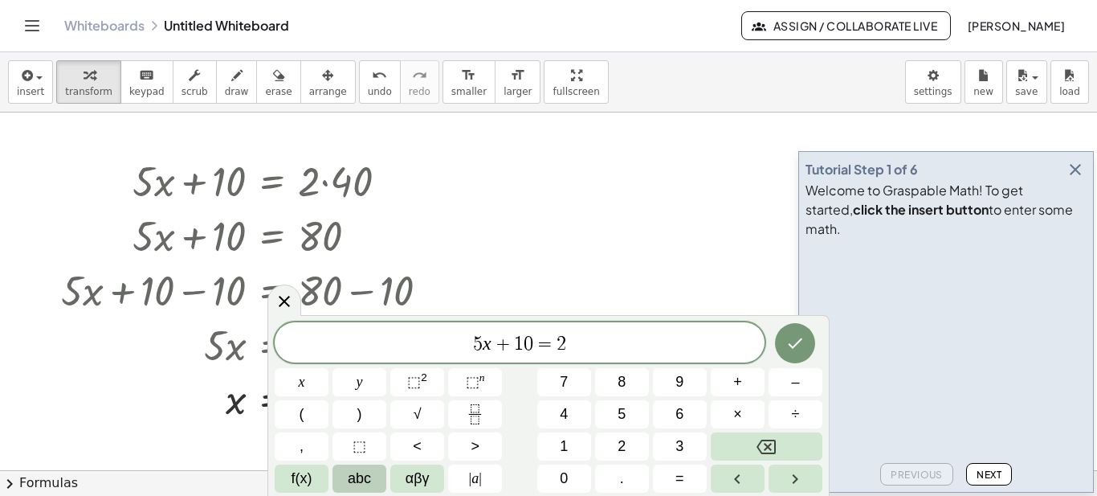
click at [373, 476] on button "abc" at bounding box center [360, 478] width 54 height 28
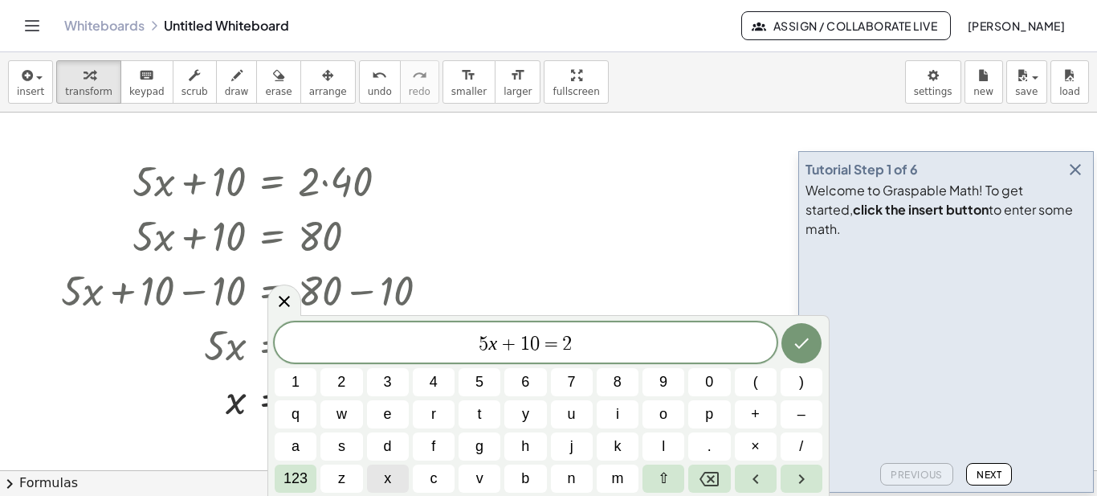
click at [378, 474] on button "x" at bounding box center [388, 478] width 42 height 28
click at [300, 476] on span "123" at bounding box center [296, 478] width 24 height 22
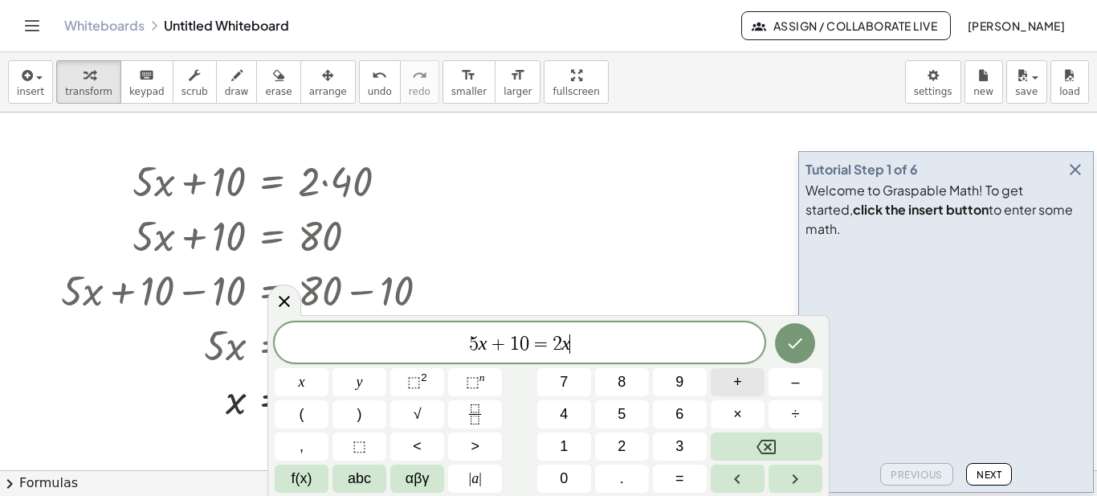
click at [742, 379] on button "+" at bounding box center [738, 382] width 54 height 28
click at [576, 420] on button "4" at bounding box center [564, 414] width 54 height 28
click at [570, 466] on button "0" at bounding box center [564, 478] width 54 height 28
click at [790, 340] on icon "Done" at bounding box center [795, 342] width 19 height 19
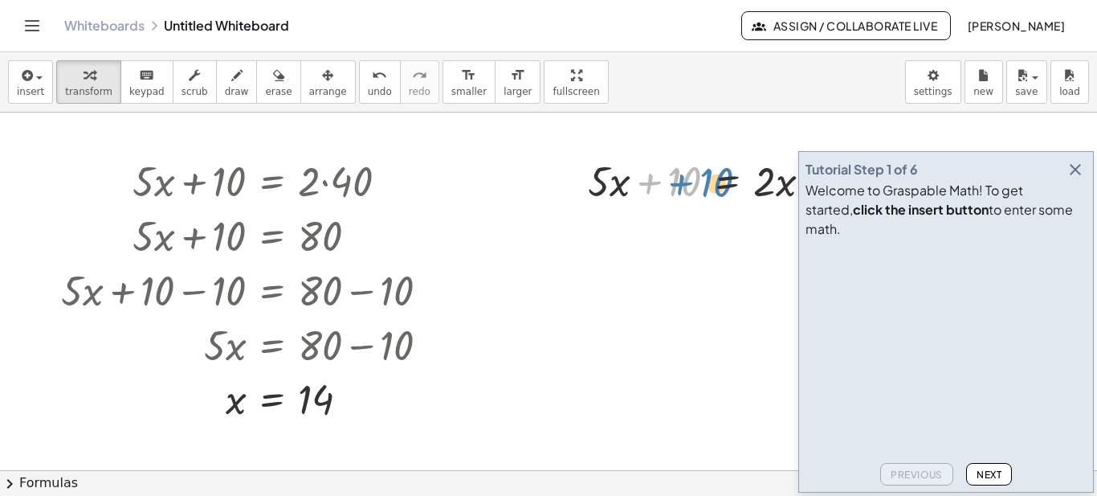
drag, startPoint x: 698, startPoint y: 177, endPoint x: 729, endPoint y: 178, distance: 31.3
click at [729, 178] on div at bounding box center [746, 180] width 333 height 55
click at [1084, 181] on button "button" at bounding box center [1075, 169] width 22 height 22
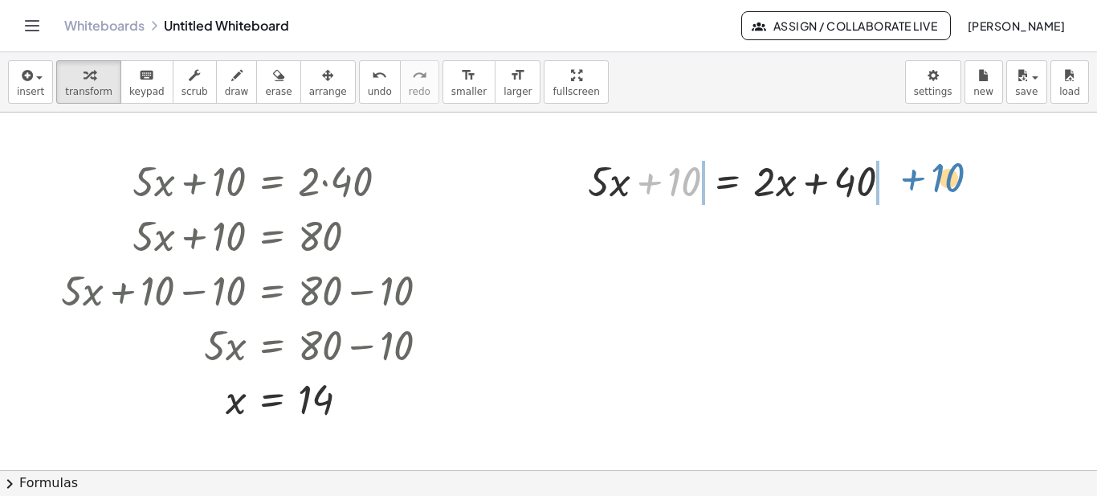
drag, startPoint x: 688, startPoint y: 189, endPoint x: 952, endPoint y: 185, distance: 263.5
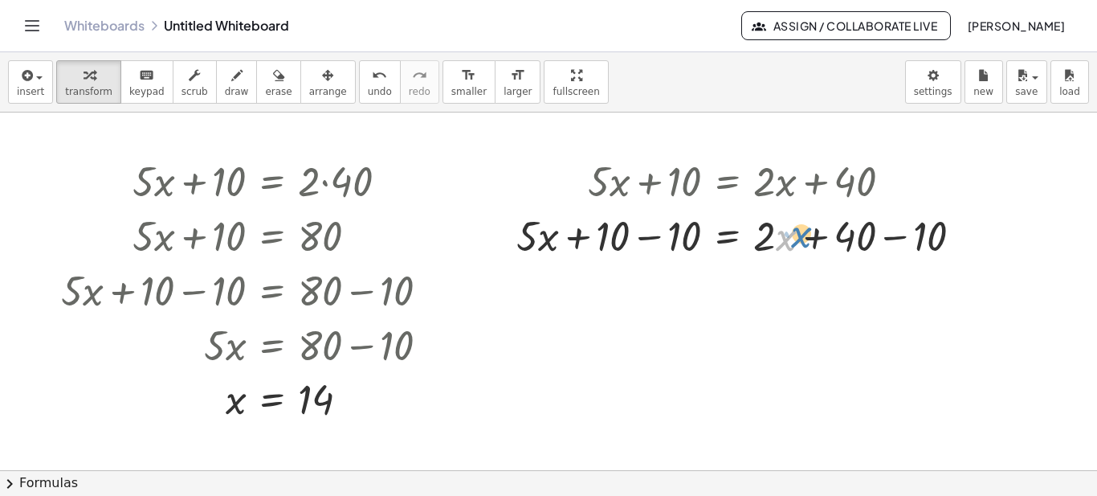
drag, startPoint x: 776, startPoint y: 244, endPoint x: 794, endPoint y: 238, distance: 18.8
click at [794, 238] on div at bounding box center [746, 234] width 476 height 55
drag, startPoint x: 761, startPoint y: 239, endPoint x: 765, endPoint y: 251, distance: 12.7
click at [765, 251] on div at bounding box center [746, 234] width 476 height 55
click at [662, 246] on div at bounding box center [746, 234] width 476 height 55
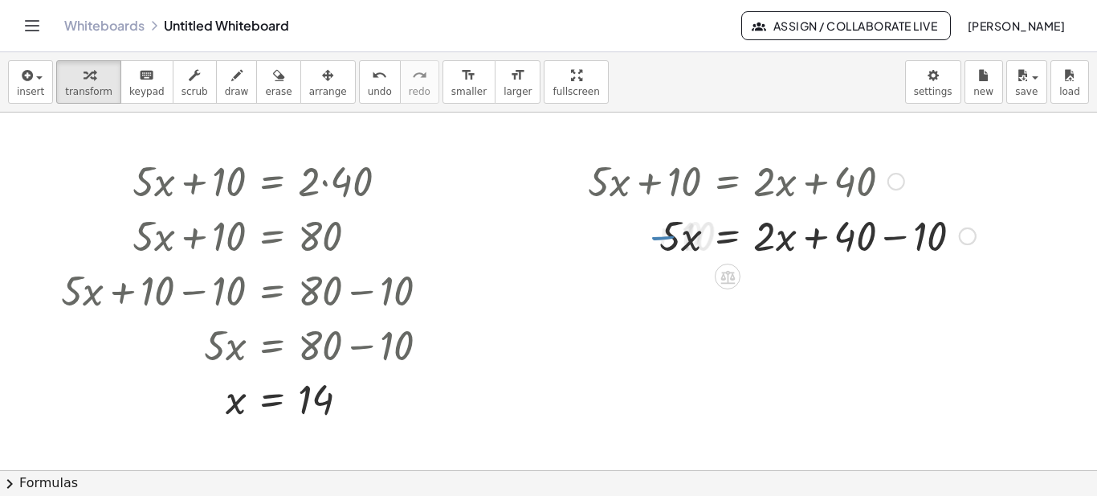
click at [886, 244] on div at bounding box center [782, 234] width 404 height 55
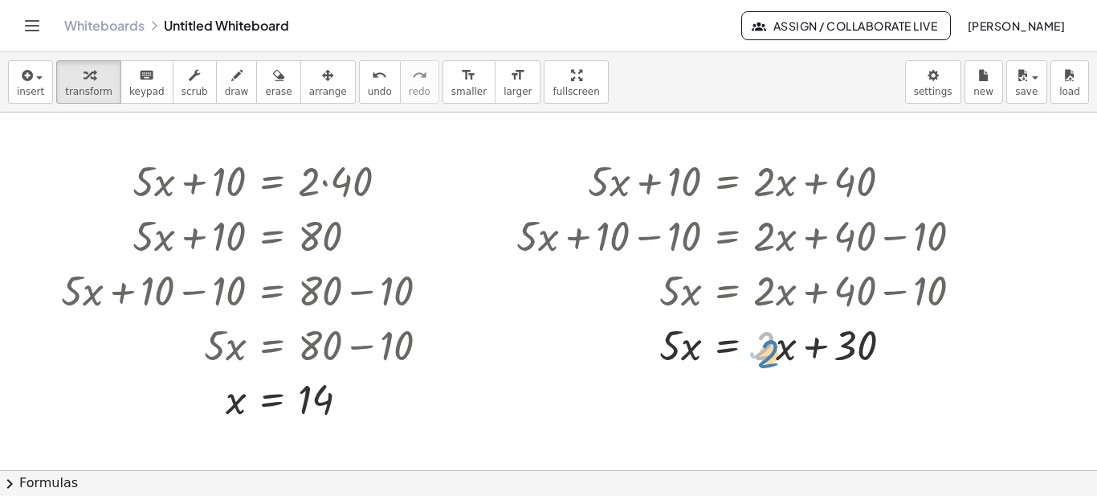
drag, startPoint x: 775, startPoint y: 341, endPoint x: 779, endPoint y: 348, distance: 8.3
click at [779, 348] on div at bounding box center [746, 343] width 476 height 55
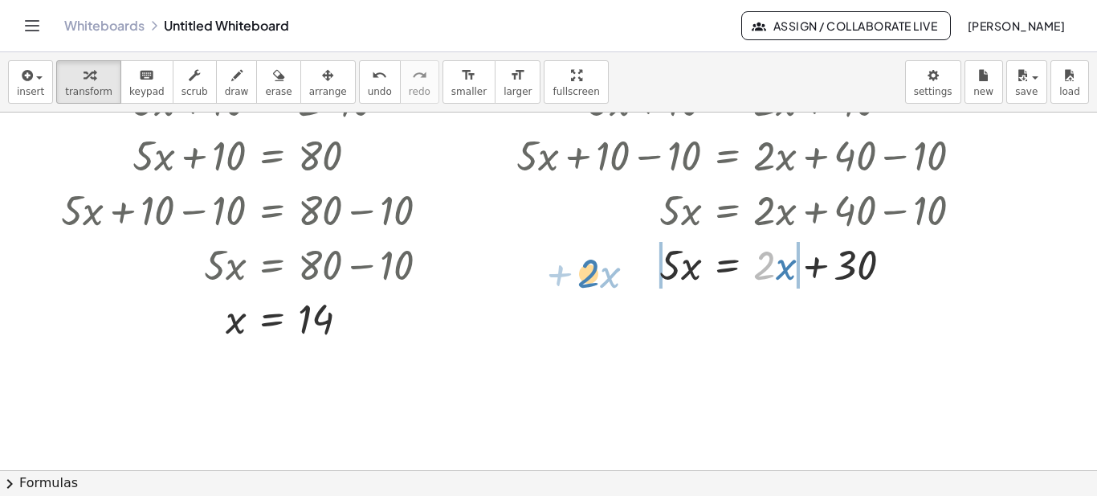
drag, startPoint x: 769, startPoint y: 275, endPoint x: 593, endPoint y: 283, distance: 176.1
click at [593, 283] on div at bounding box center [746, 263] width 476 height 55
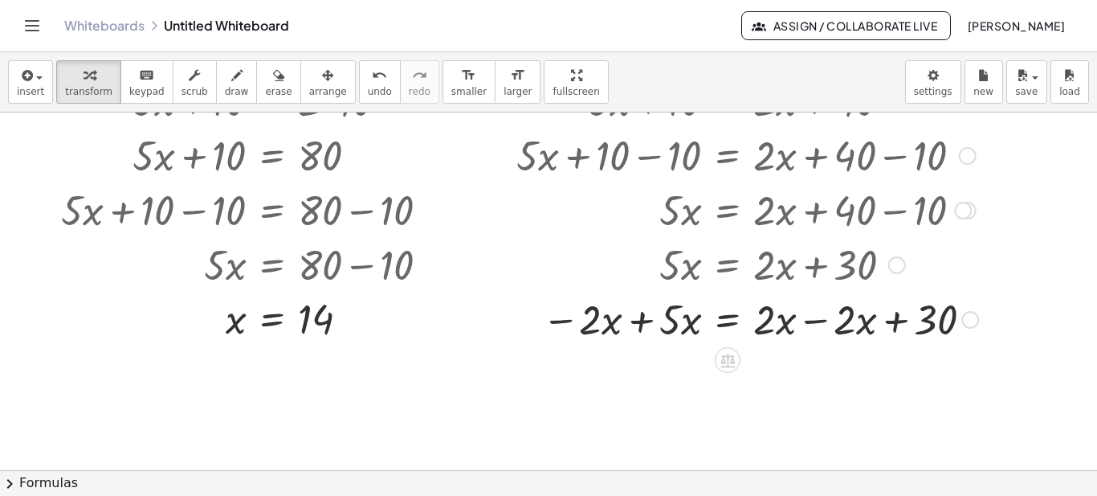
click at [653, 325] on div at bounding box center [747, 318] width 478 height 55
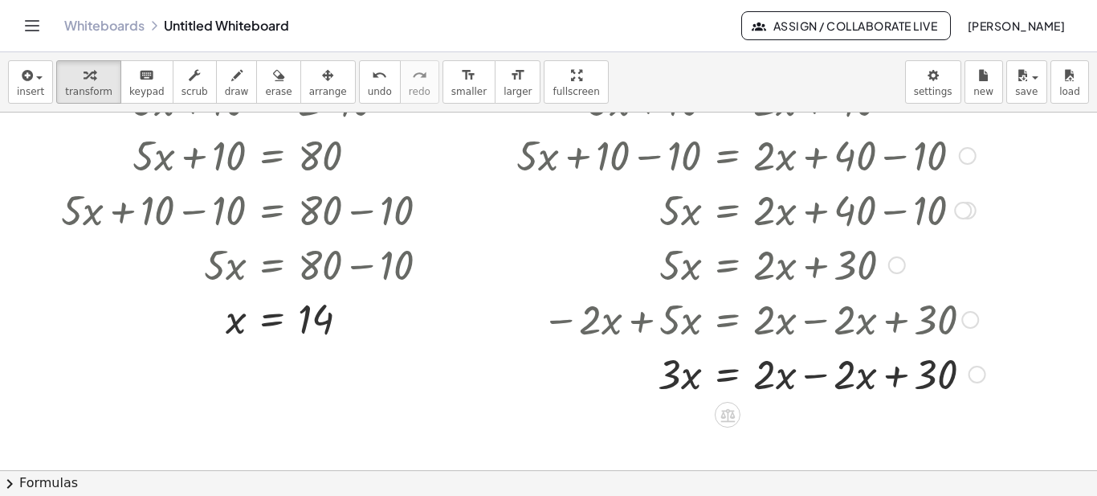
click at [804, 379] on div at bounding box center [750, 372] width 485 height 55
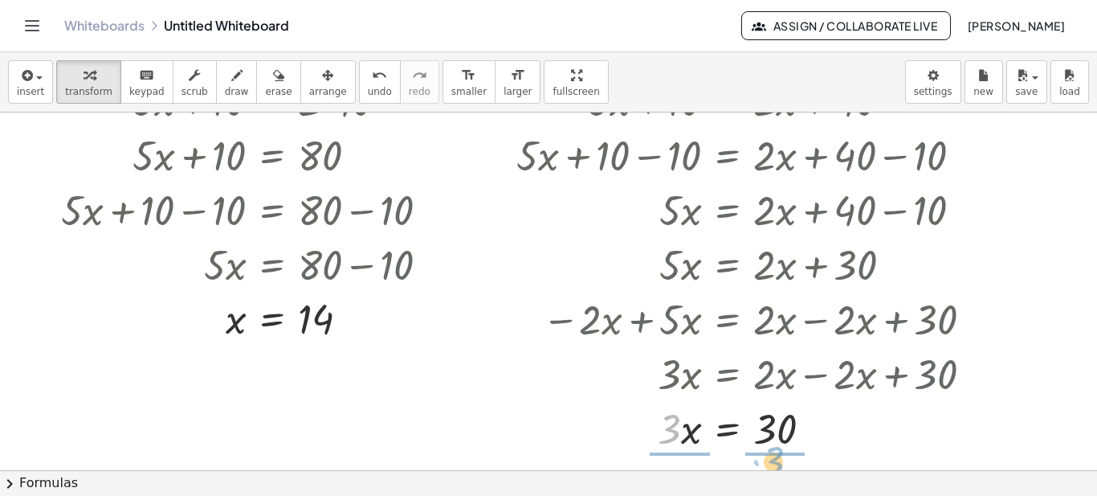
drag, startPoint x: 669, startPoint y: 429, endPoint x: 774, endPoint y: 461, distance: 110.0
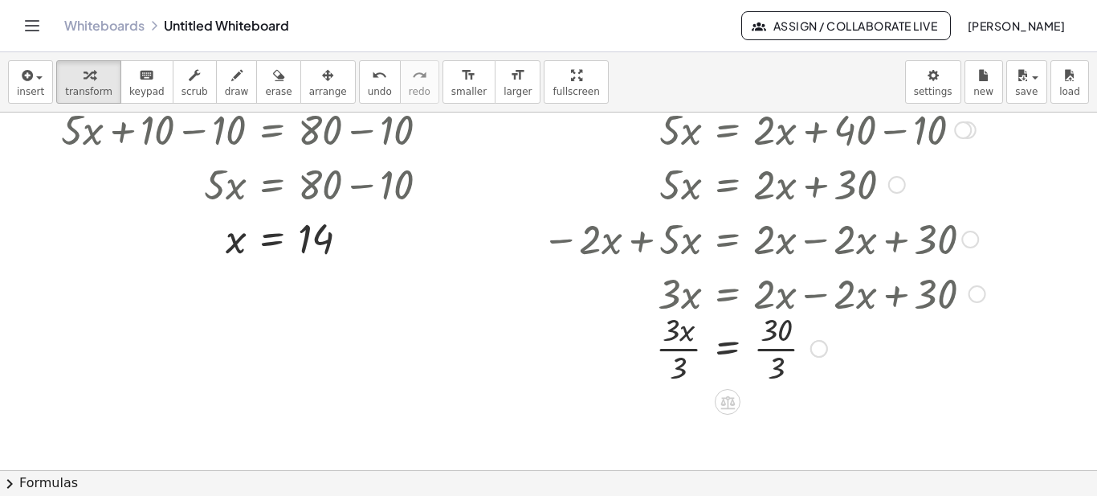
click at [675, 348] on div at bounding box center [750, 347] width 485 height 80
click at [769, 357] on div at bounding box center [750, 347] width 485 height 80
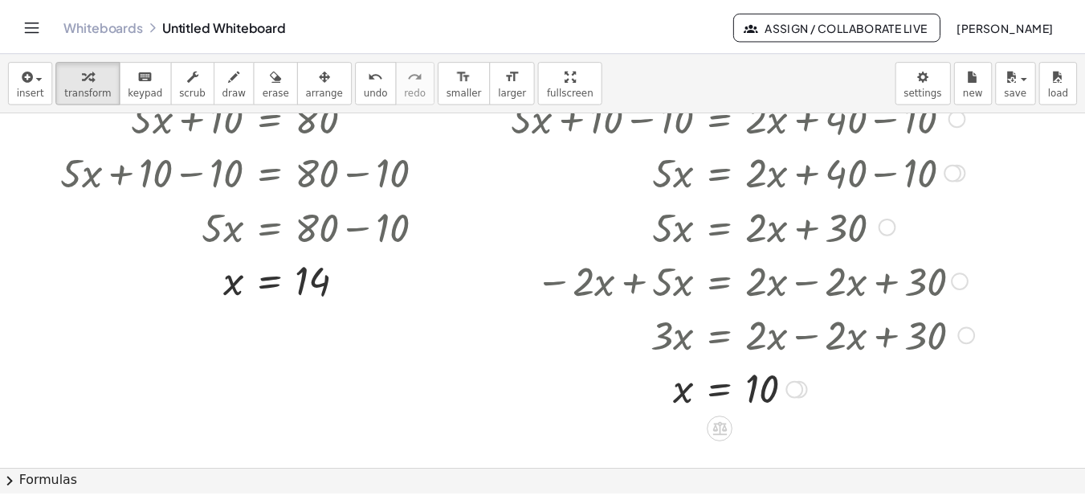
scroll to position [80, 0]
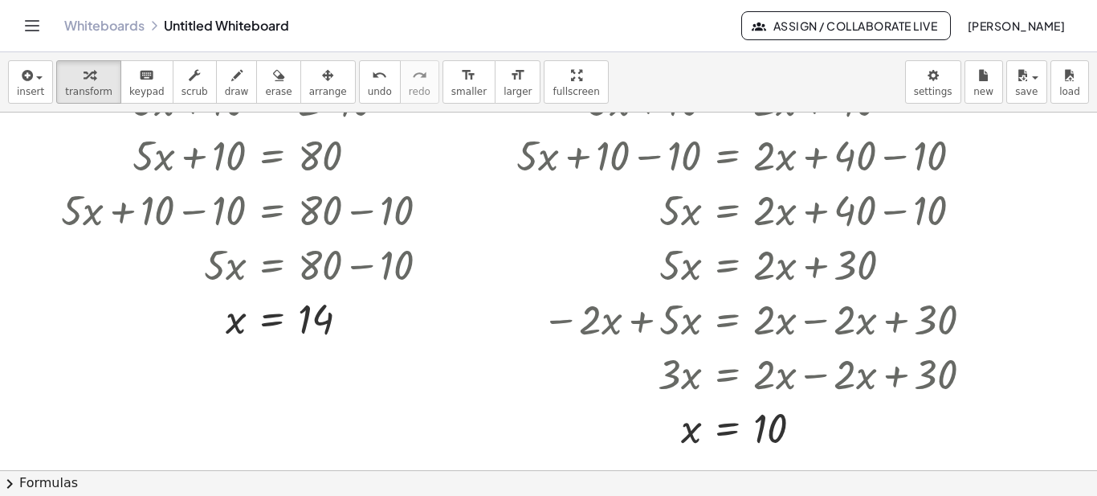
click at [31, 29] on icon "Toggle navigation" at bounding box center [31, 25] width 19 height 19
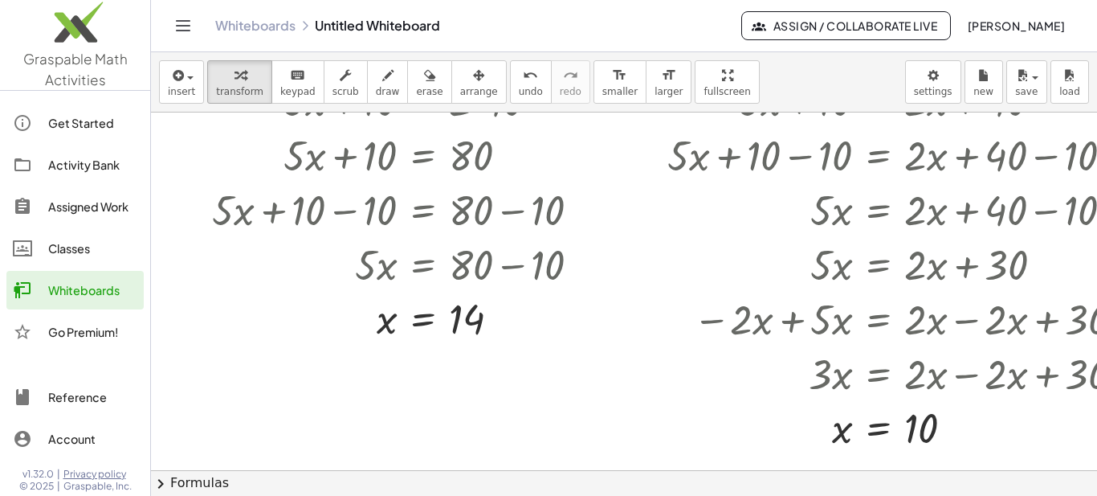
click at [97, 171] on div "Activity Bank" at bounding box center [92, 164] width 89 height 19
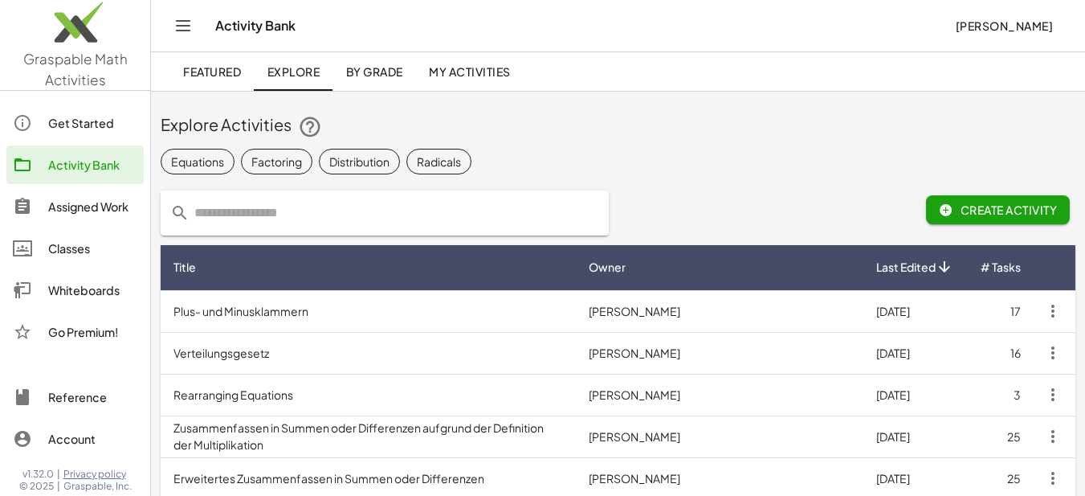
click at [304, 69] on span "Explore" at bounding box center [293, 71] width 53 height 14
click at [414, 224] on input "text" at bounding box center [395, 212] width 410 height 45
type input "**********"
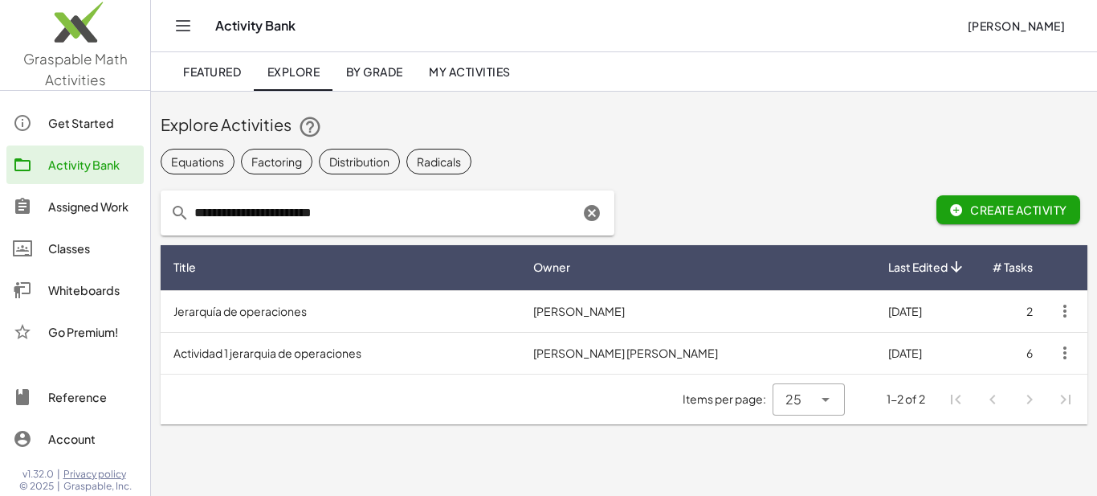
click at [591, 222] on icon "Clear" at bounding box center [591, 212] width 19 height 19
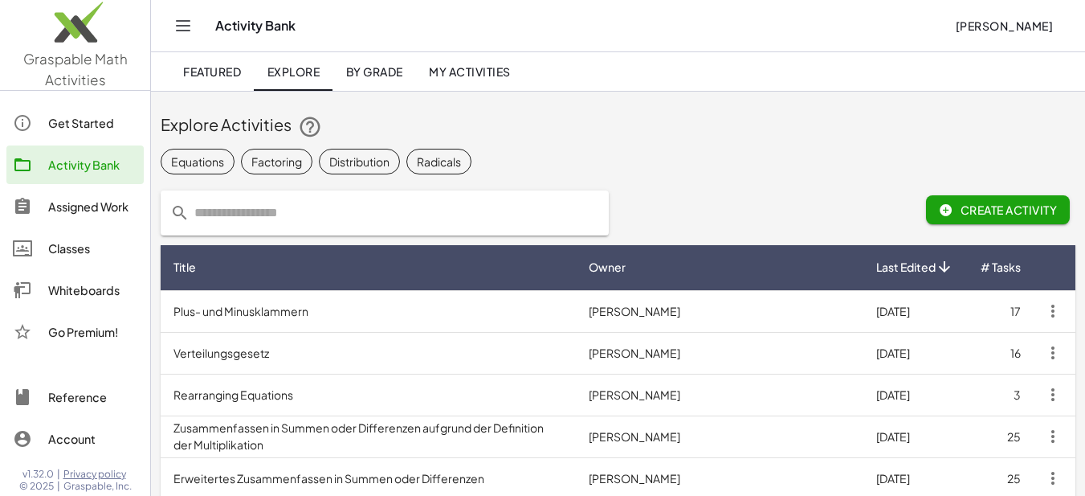
click at [496, 227] on input "text" at bounding box center [395, 212] width 410 height 45
click at [207, 162] on div "Equations" at bounding box center [197, 161] width 53 height 17
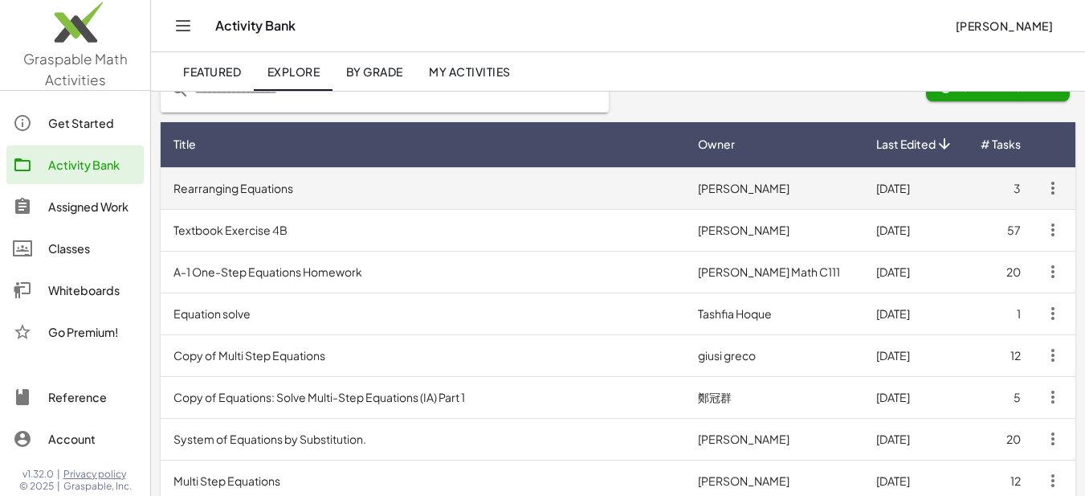
scroll to position [161, 0]
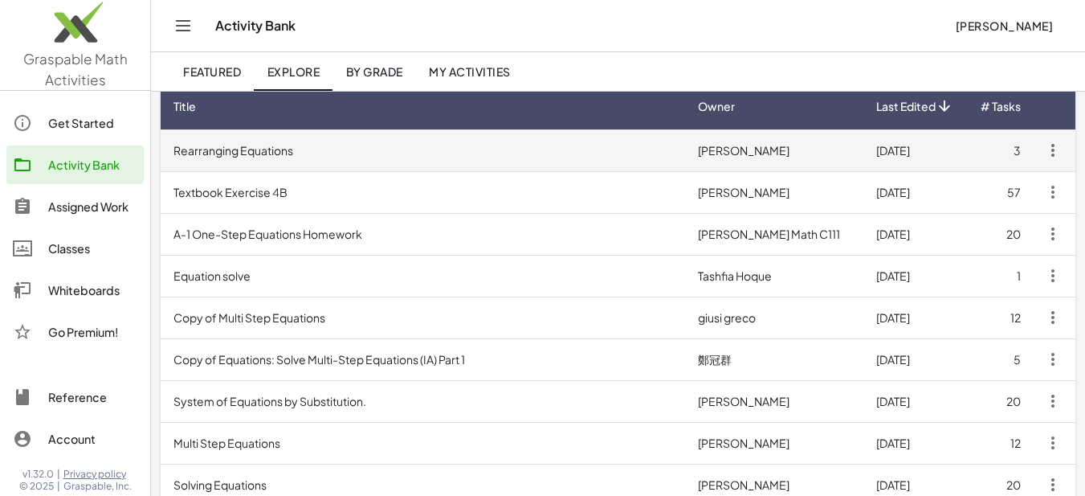
click at [333, 151] on td "Rearranging Equations" at bounding box center [423, 150] width 525 height 42
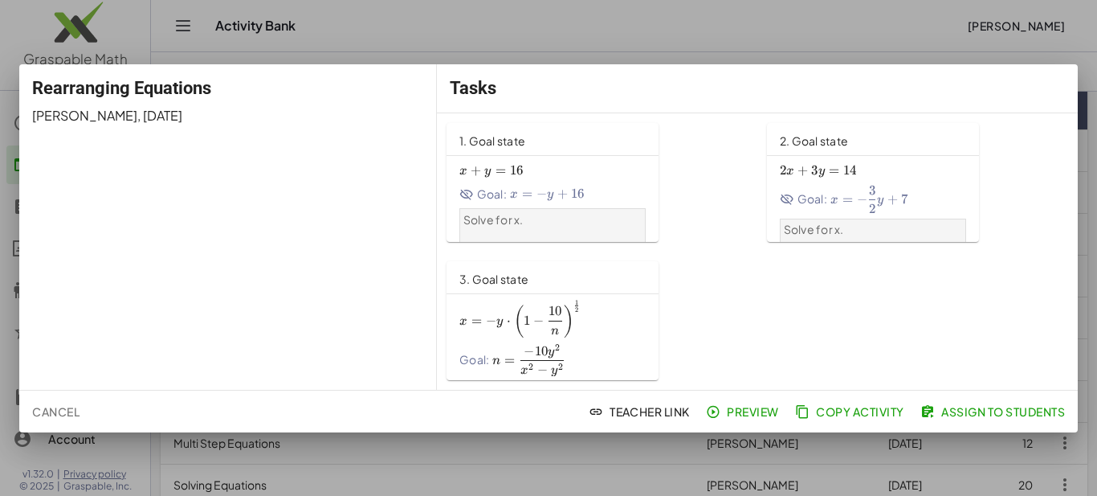
click at [829, 16] on div at bounding box center [548, 248] width 1097 height 496
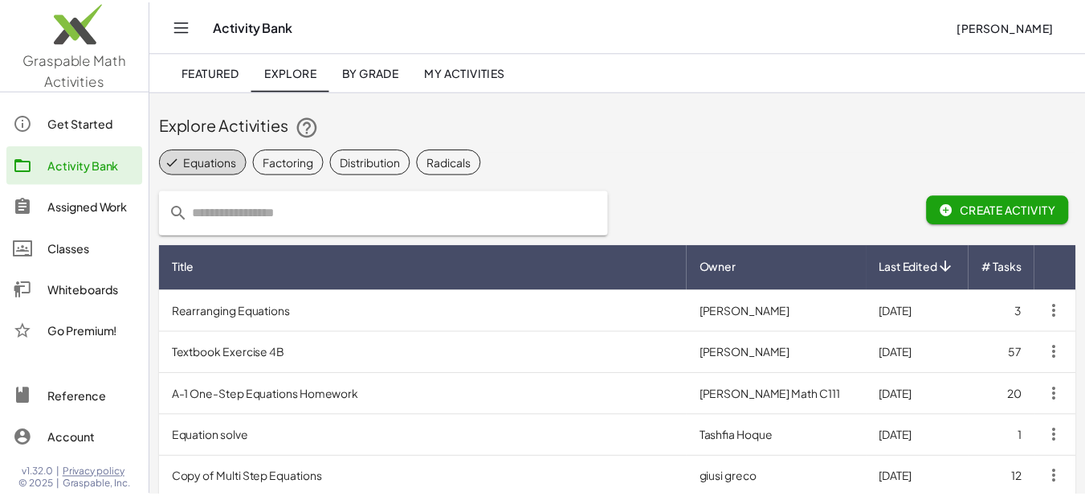
scroll to position [161, 0]
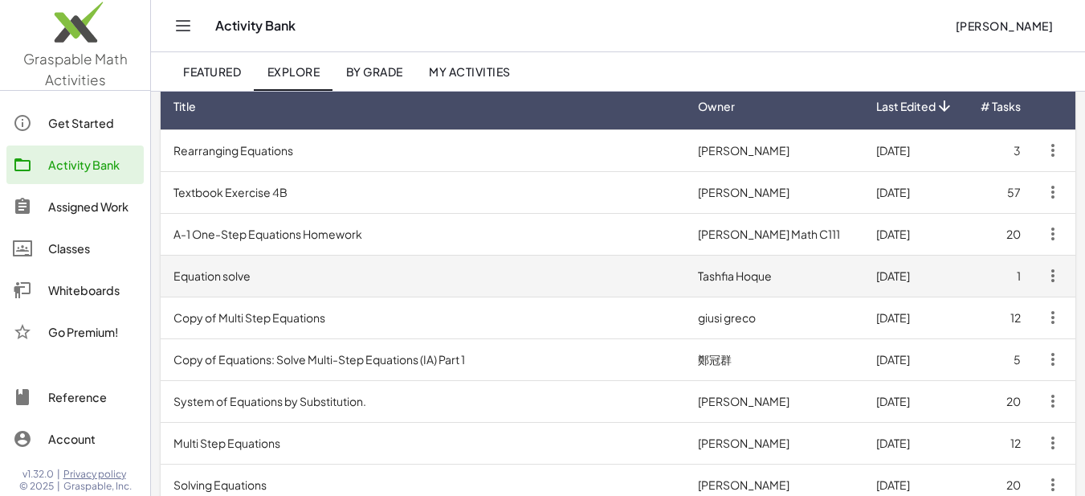
click at [347, 282] on td "Equation solve" at bounding box center [423, 276] width 525 height 42
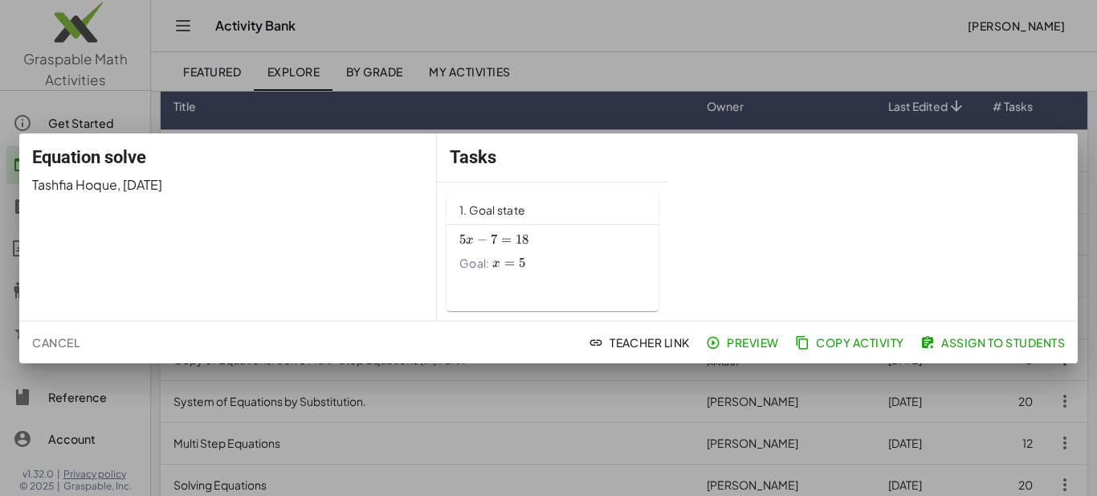
click at [502, 236] on span "=" at bounding box center [506, 239] width 10 height 16
click at [576, 403] on div at bounding box center [548, 248] width 1097 height 496
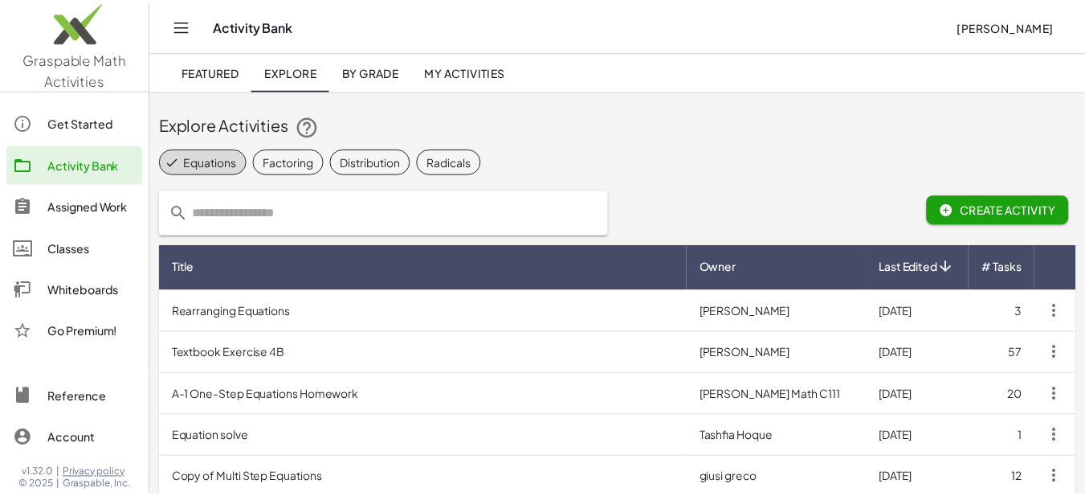
scroll to position [161, 0]
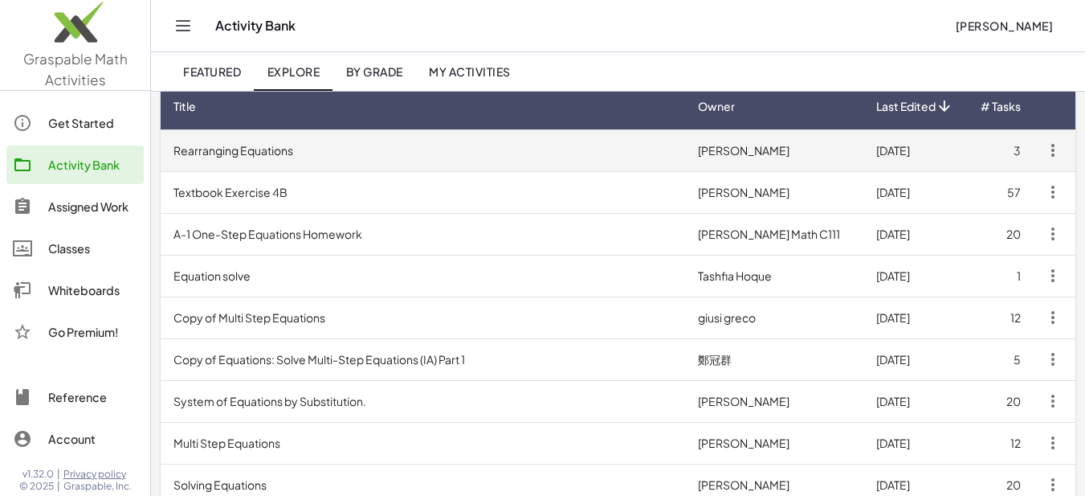
click at [499, 157] on td "Rearranging Equations" at bounding box center [423, 150] width 525 height 42
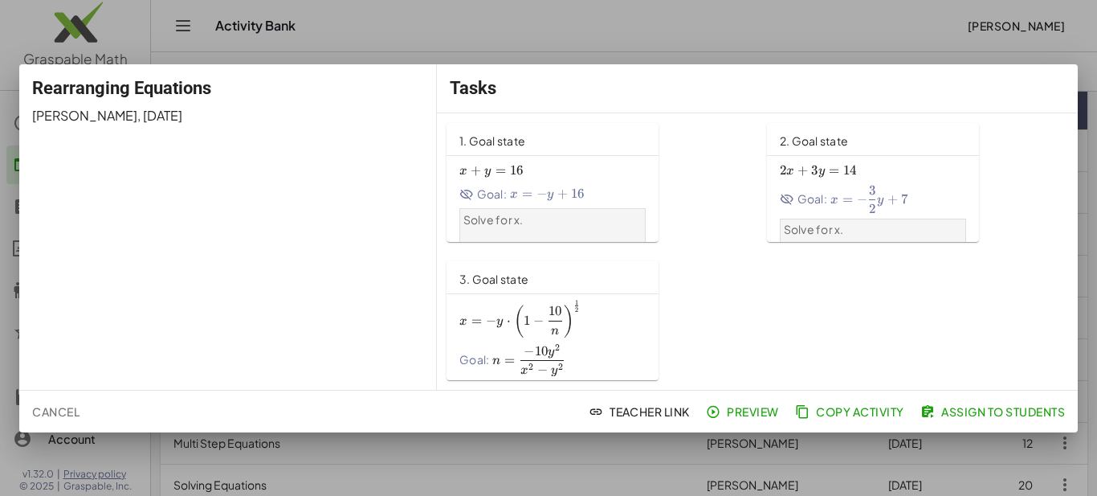
click at [546, 188] on span "−" at bounding box center [542, 194] width 10 height 16
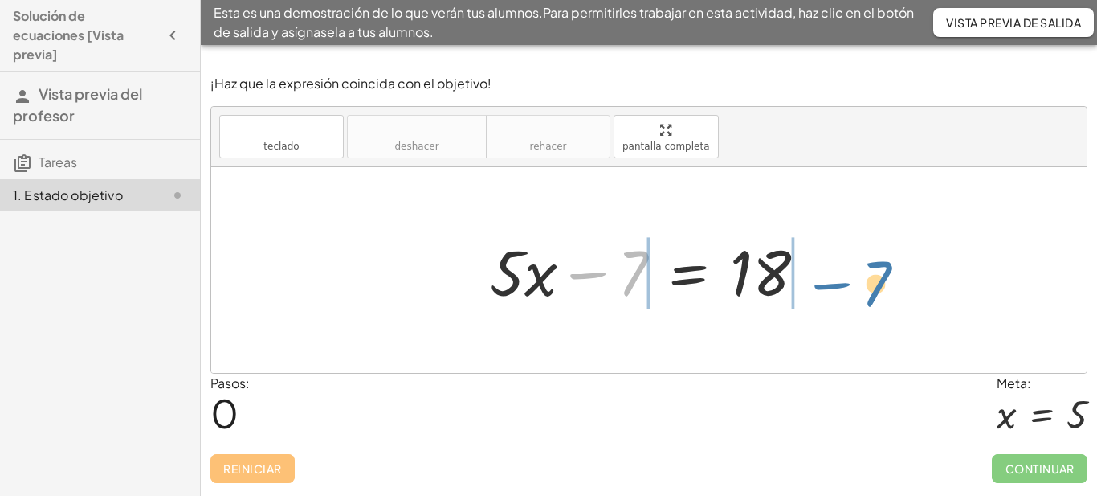
drag, startPoint x: 622, startPoint y: 268, endPoint x: 868, endPoint y: 275, distance: 246.7
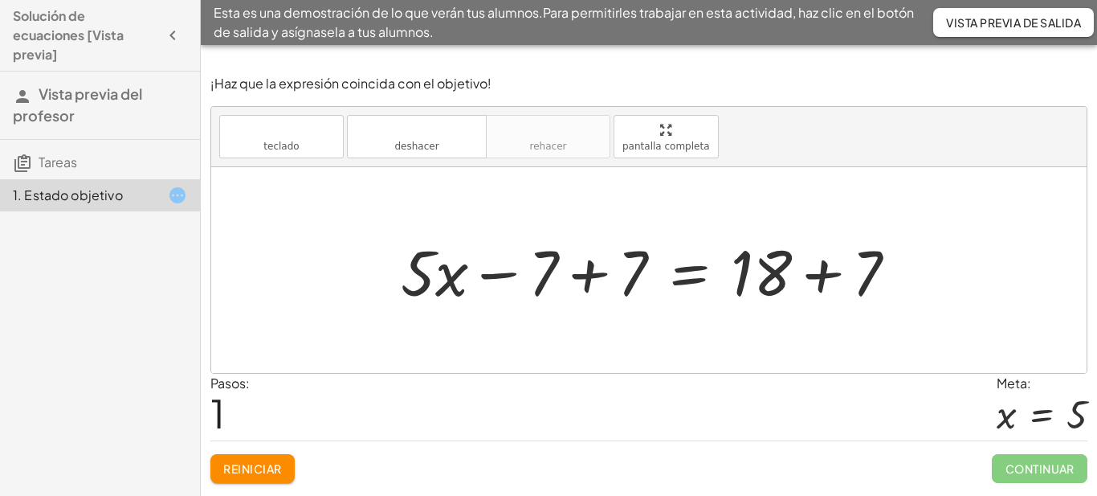
click at [609, 271] on div at bounding box center [655, 270] width 525 height 83
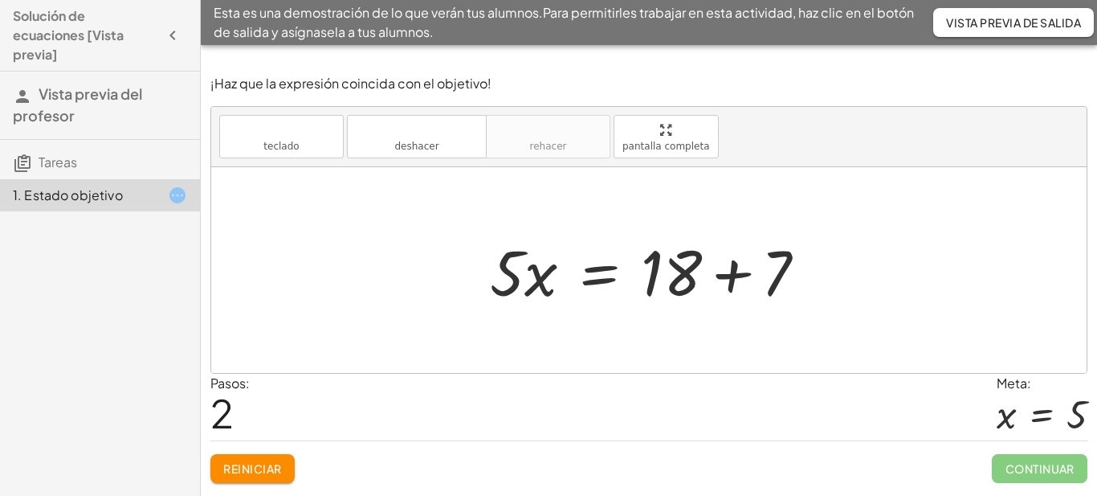
click at [664, 281] on div at bounding box center [654, 270] width 345 height 83
click at [715, 276] on div at bounding box center [654, 270] width 345 height 83
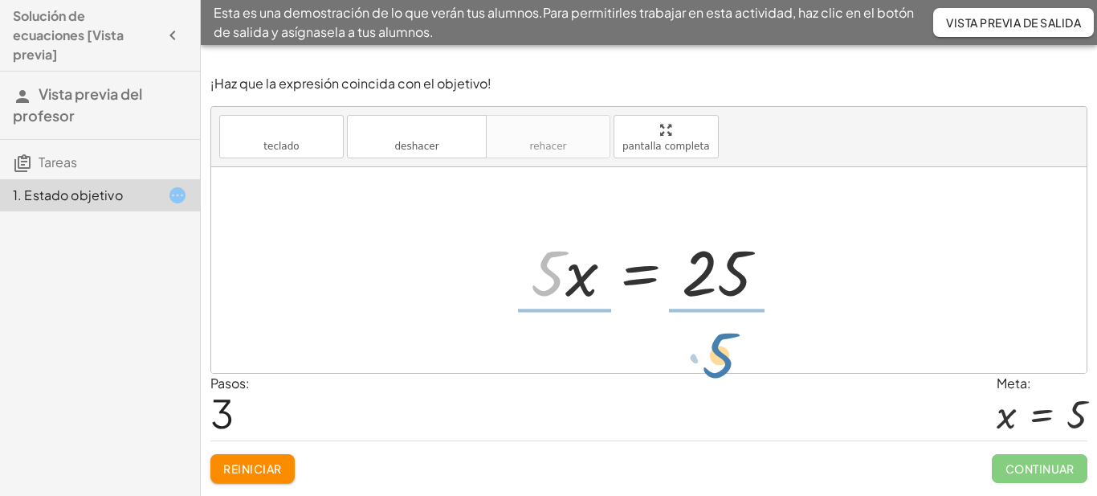
drag, startPoint x: 550, startPoint y: 274, endPoint x: 717, endPoint y: 341, distance: 180.2
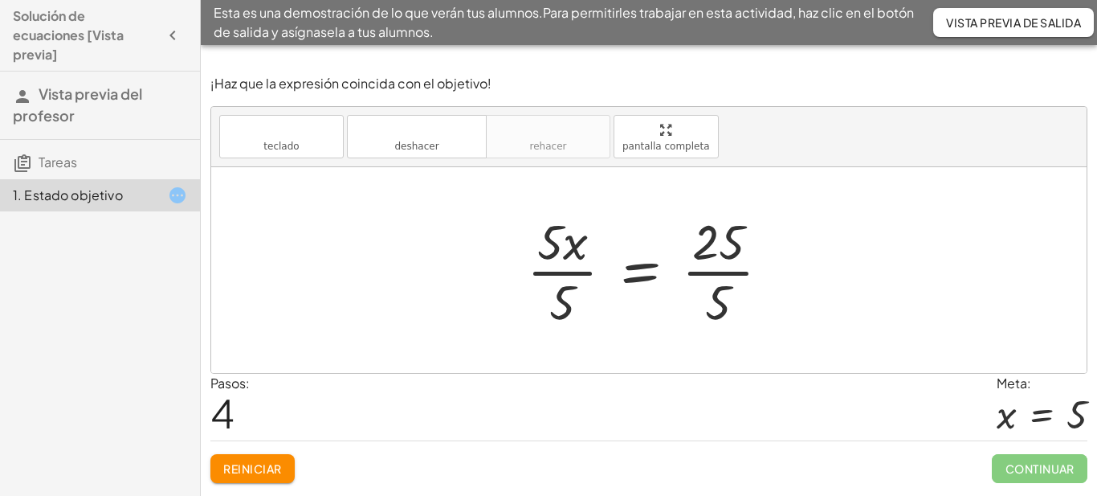
click at [562, 280] on div at bounding box center [655, 270] width 272 height 124
click at [716, 285] on div at bounding box center [673, 270] width 234 height 124
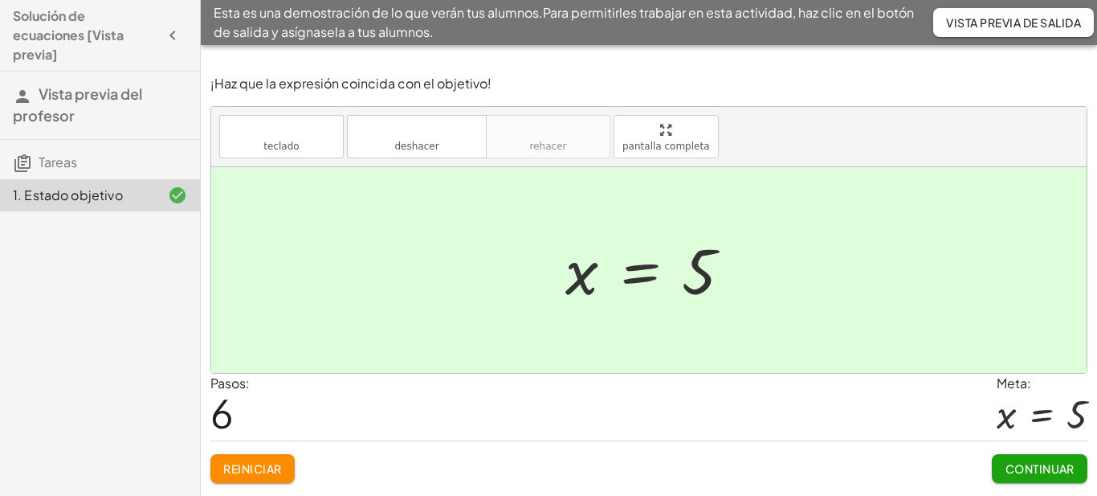
click at [653, 277] on div at bounding box center [654, 271] width 195 height 80
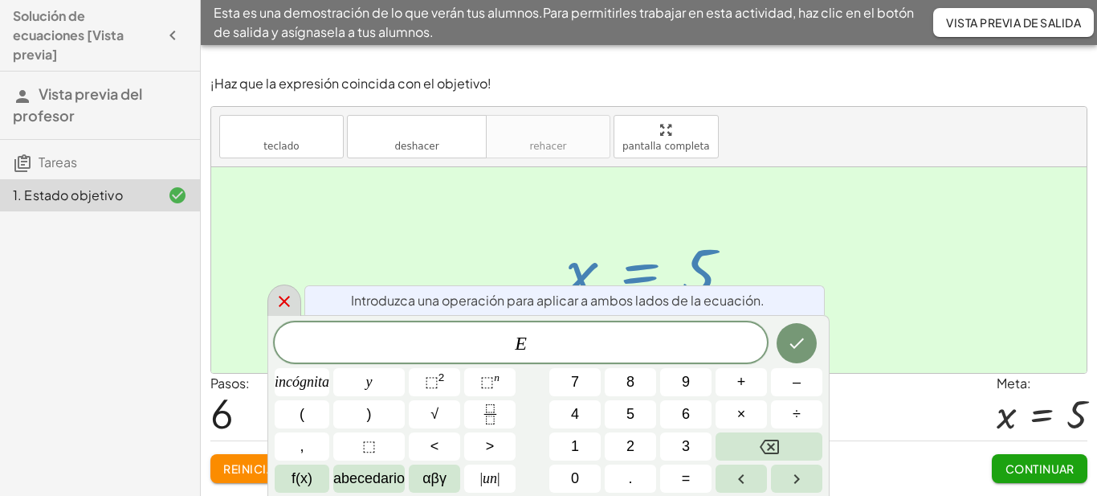
click at [285, 297] on icon at bounding box center [284, 301] width 19 height 19
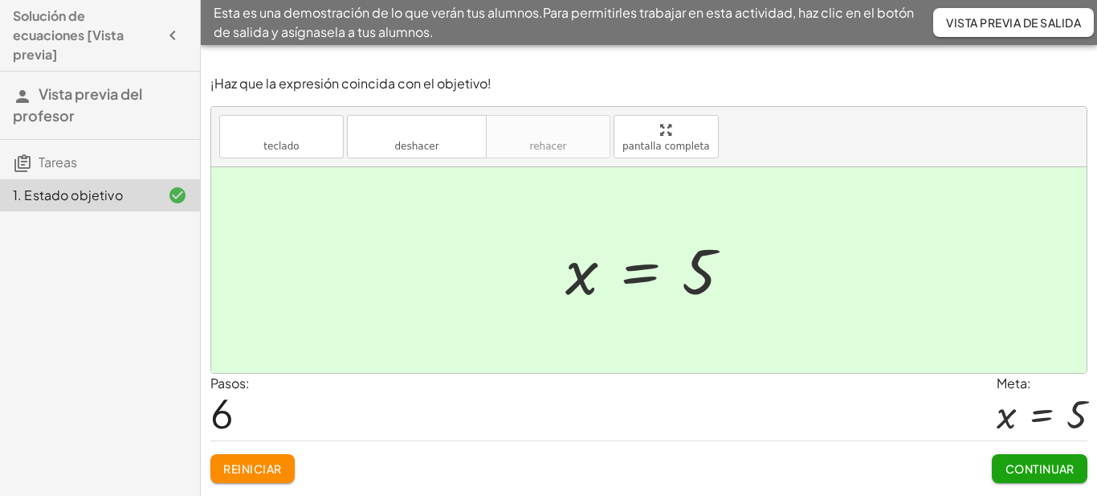
click at [1014, 463] on font "Continuar" at bounding box center [1040, 468] width 69 height 14
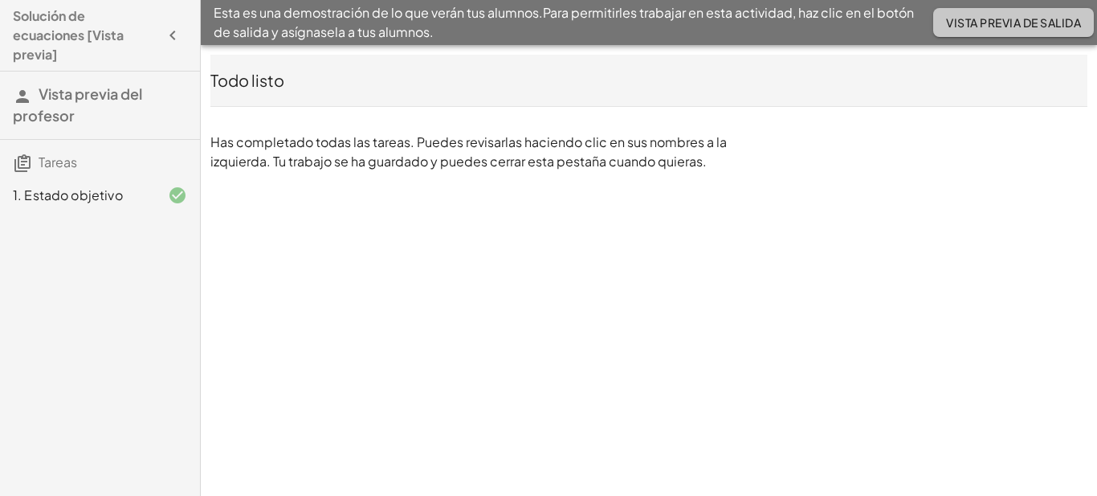
click at [1014, 26] on font "Vista previa de salida" at bounding box center [1013, 22] width 135 height 14
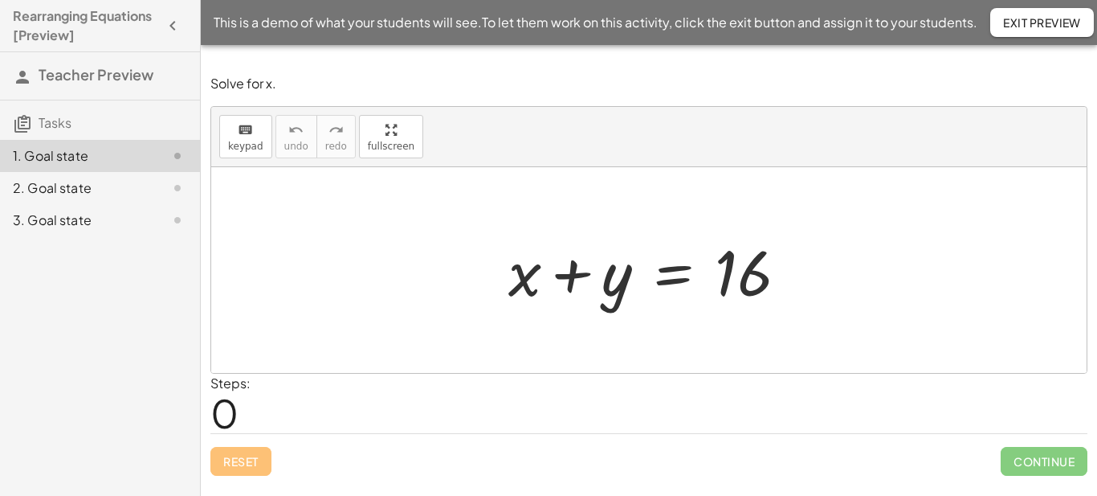
click at [656, 255] on div at bounding box center [654, 270] width 308 height 83
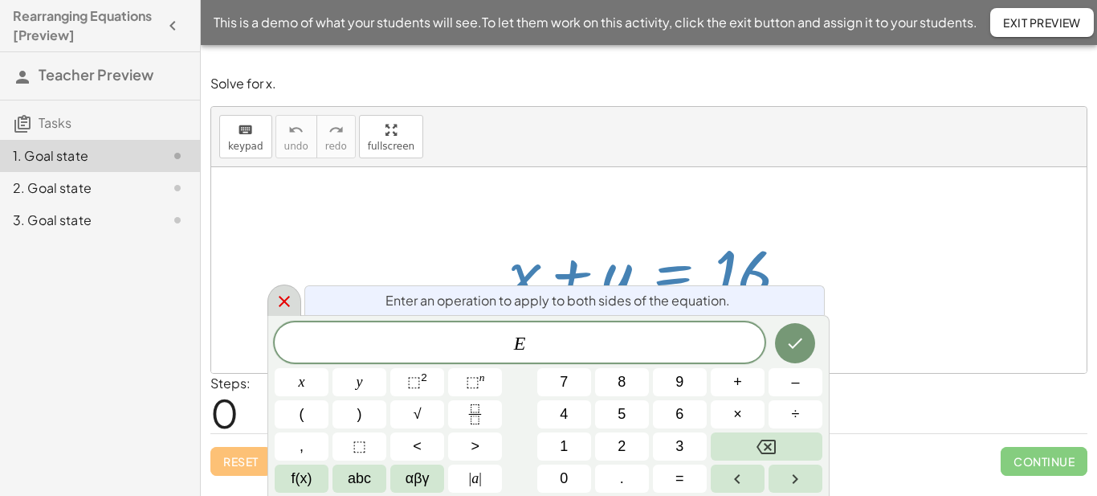
click at [290, 305] on icon at bounding box center [284, 301] width 19 height 19
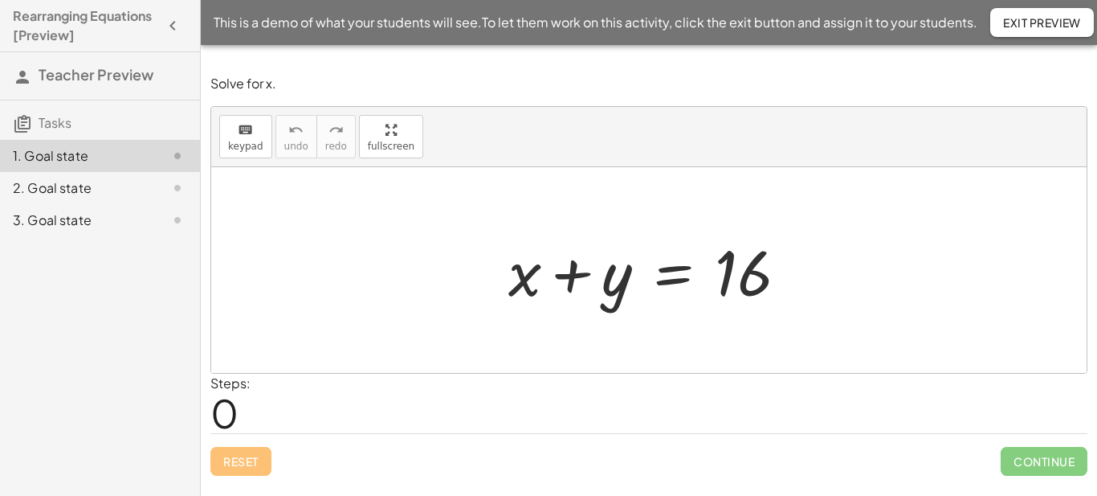
click at [547, 276] on div at bounding box center [654, 270] width 308 height 83
drag, startPoint x: 737, startPoint y: 276, endPoint x: 598, endPoint y: 293, distance: 139.3
click at [598, 293] on div at bounding box center [654, 270] width 308 height 83
